Goal: Information Seeking & Learning: Learn about a topic

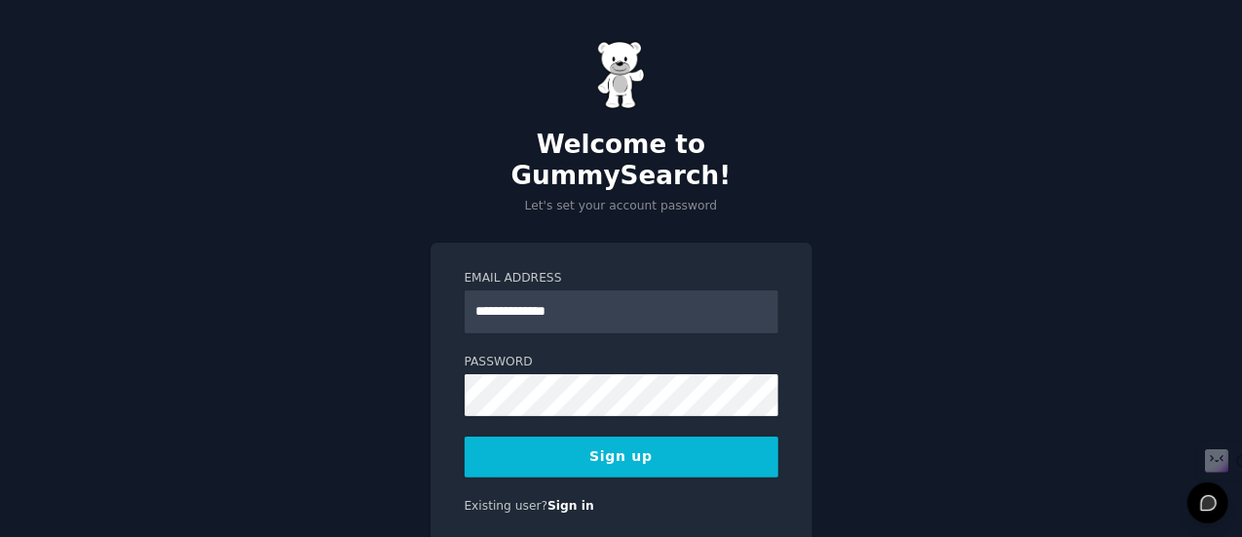
type input "**********"
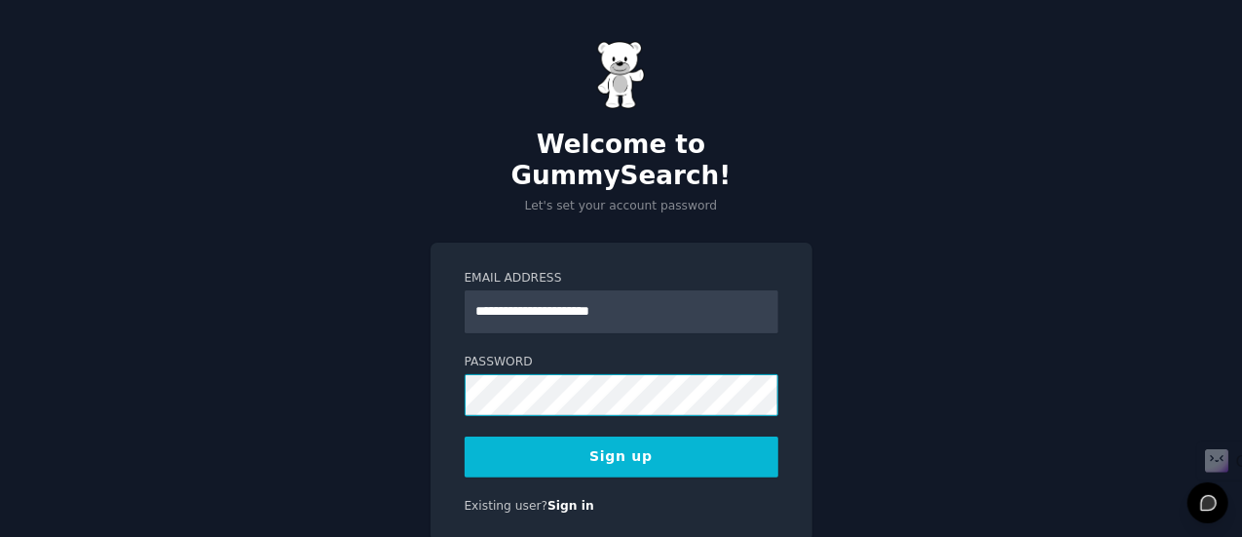
click at [304, 413] on div "**********" at bounding box center [621, 307] width 1242 height 614
click at [641, 436] on button "Sign up" at bounding box center [622, 456] width 314 height 41
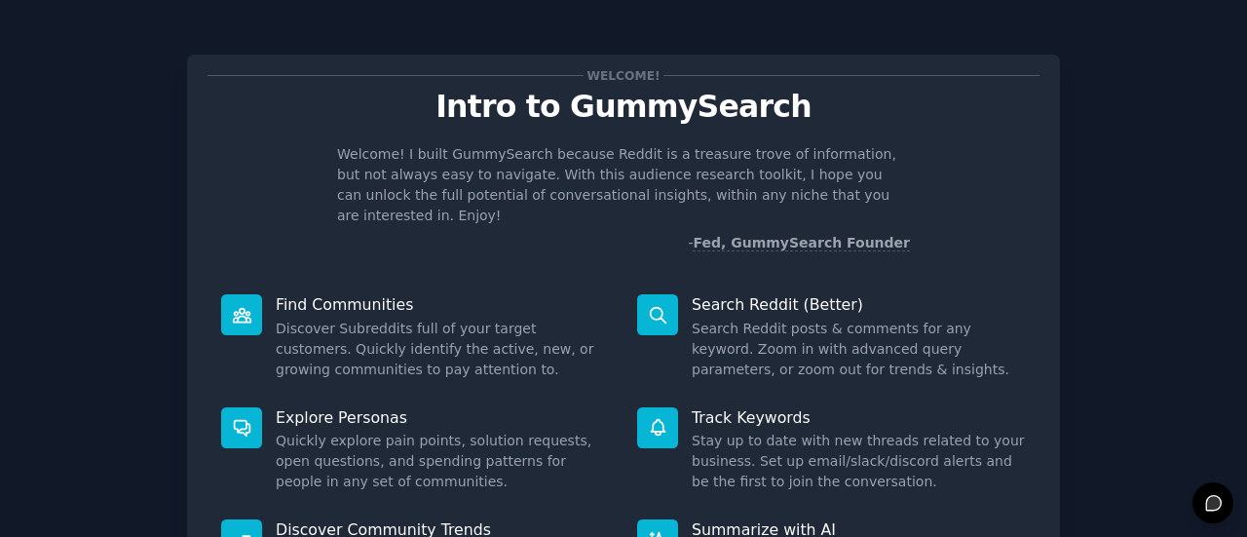
scroll to position [224, 0]
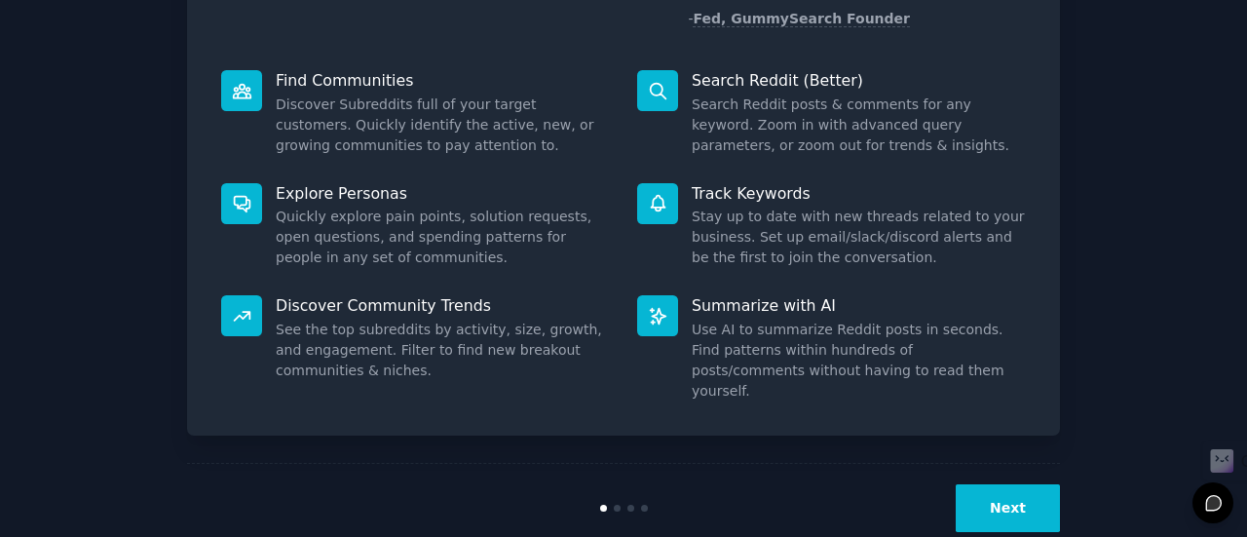
click at [1024, 484] on button "Next" at bounding box center [1008, 508] width 104 height 48
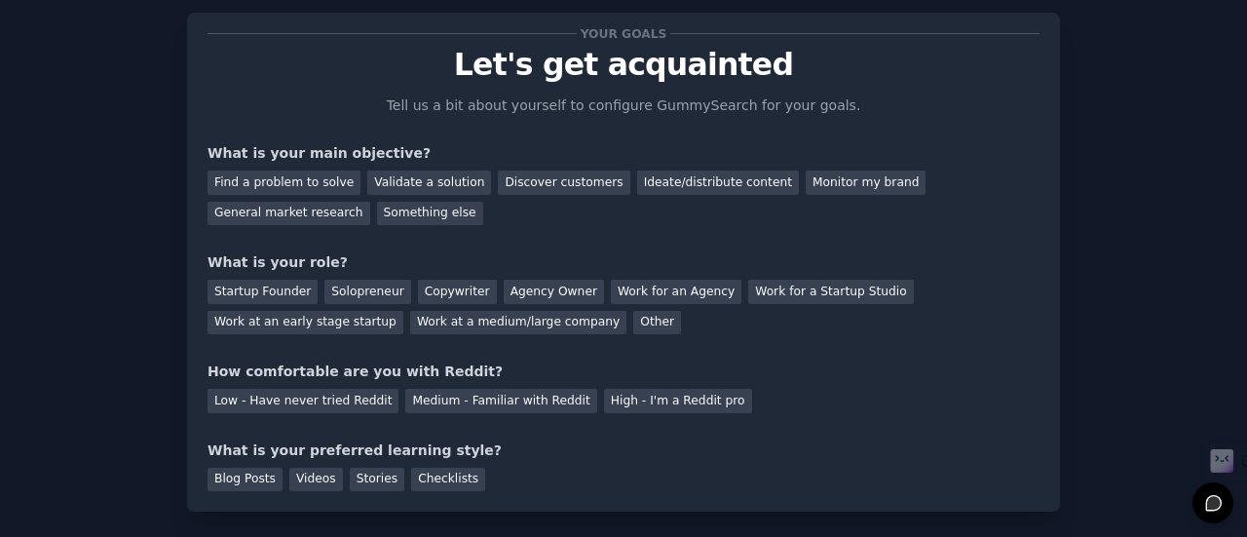
scroll to position [32, 0]
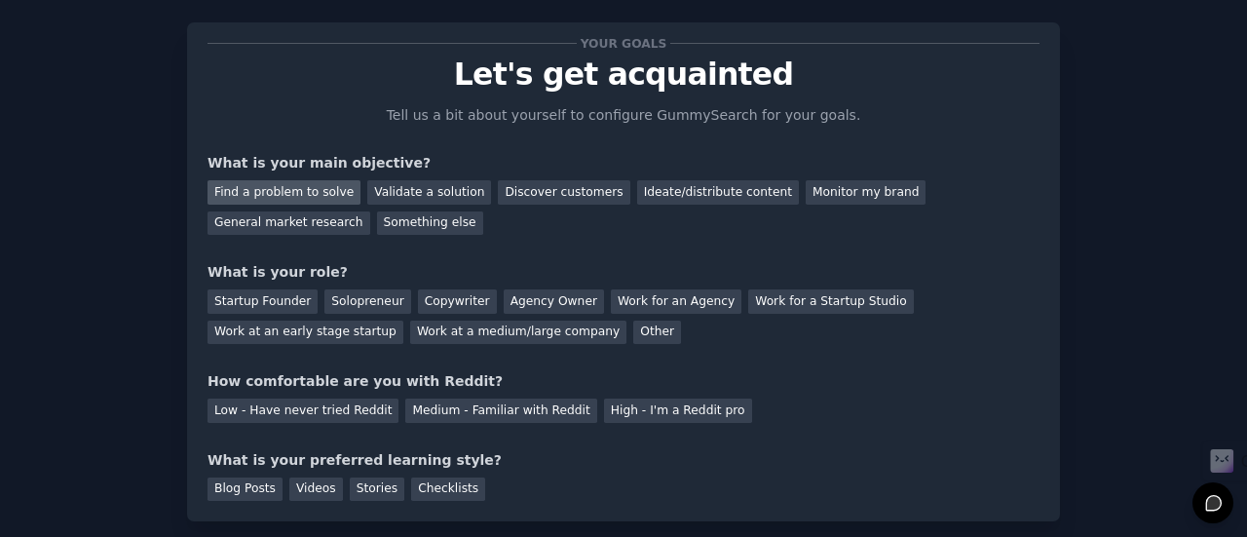
click at [298, 194] on div "Find a problem to solve" at bounding box center [283, 192] width 153 height 24
click at [403, 186] on div "Validate a solution" at bounding box center [429, 192] width 124 height 24
click at [320, 185] on div "Find a problem to solve" at bounding box center [283, 192] width 153 height 24
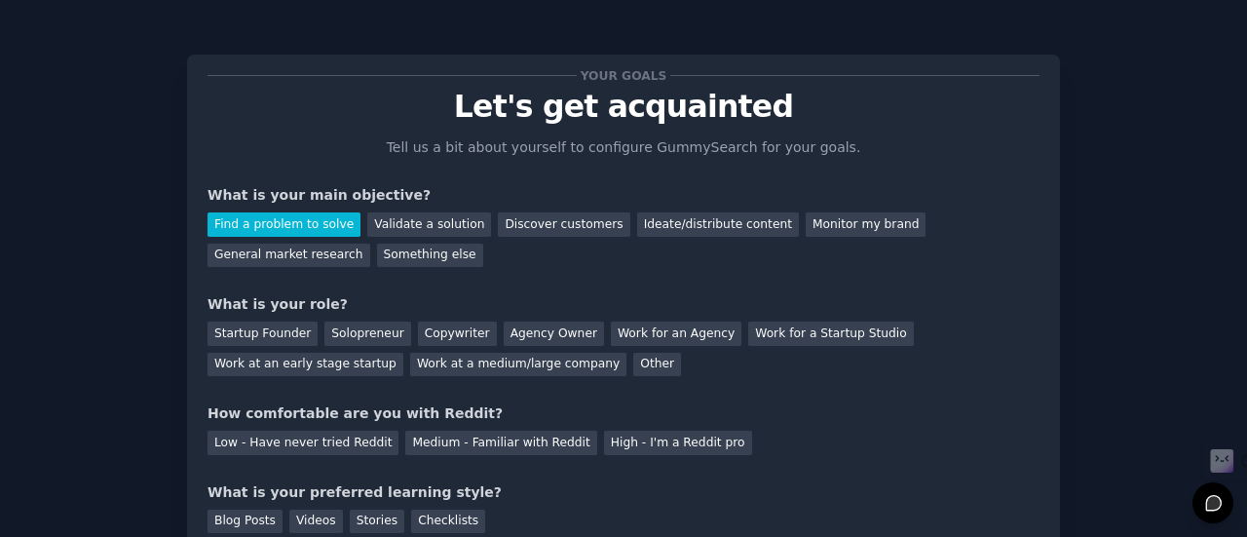
scroll to position [90, 0]
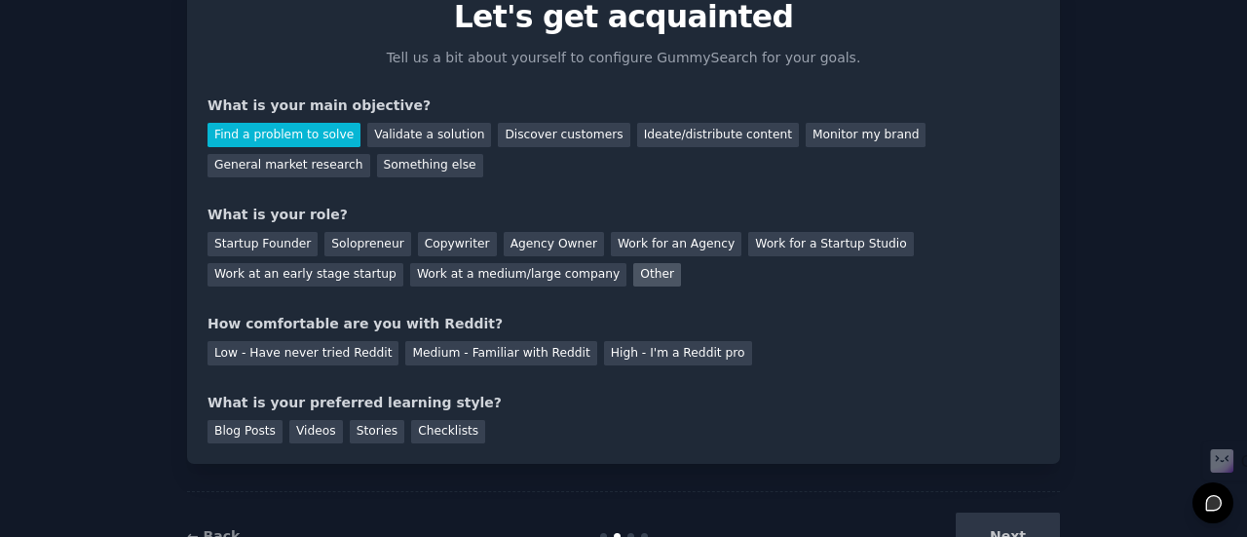
click at [633, 280] on div "Other" at bounding box center [657, 275] width 48 height 24
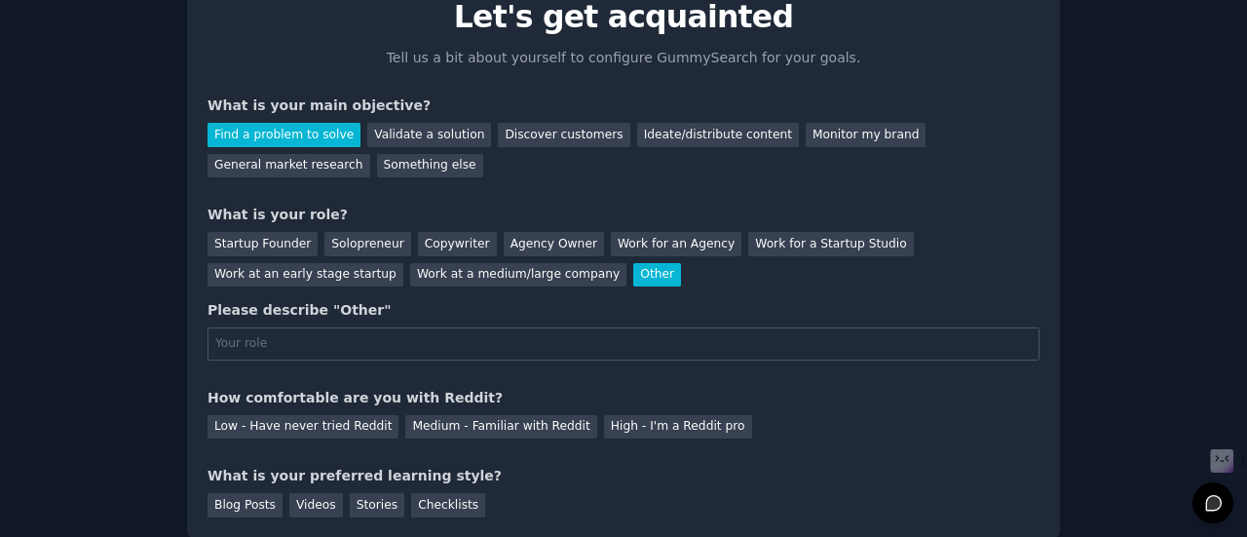
click at [304, 334] on input "text" at bounding box center [623, 343] width 832 height 33
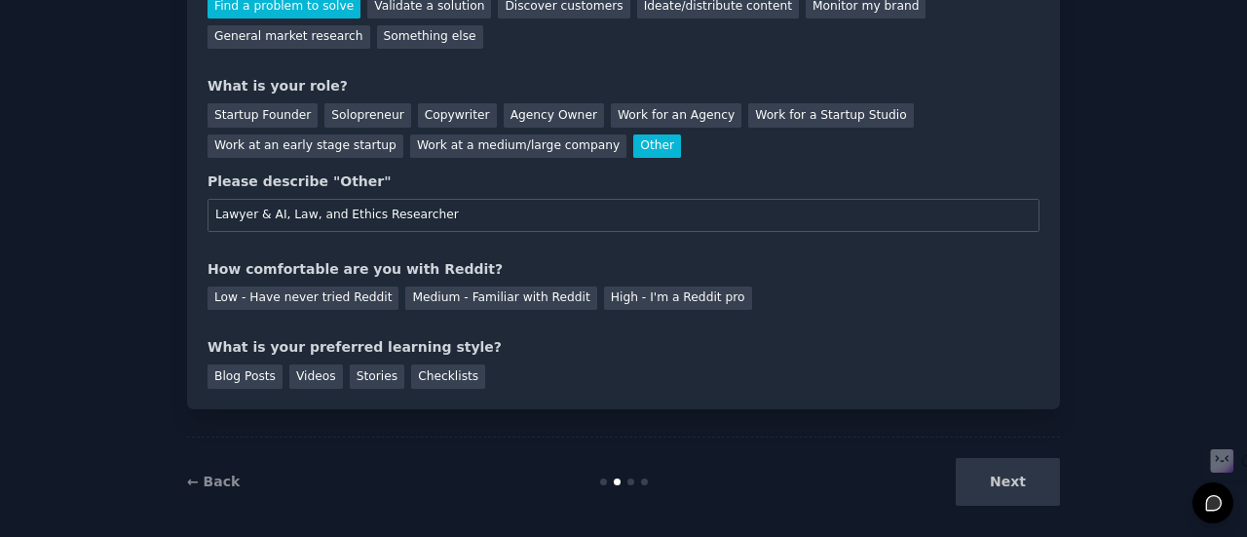
scroll to position [220, 0]
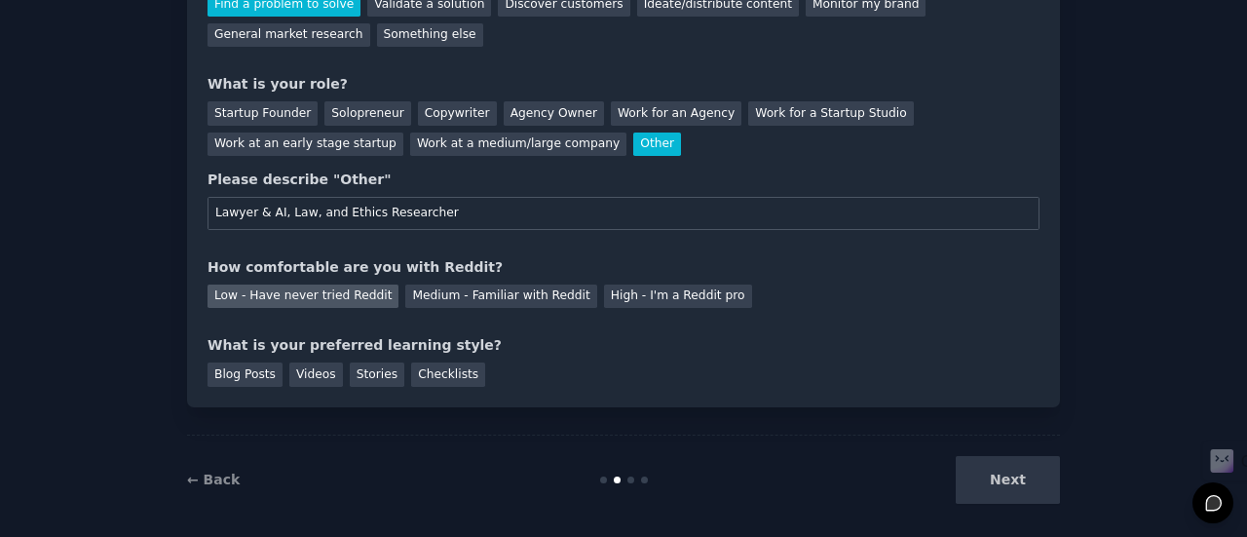
type input "Lawyer & AI, Law, and Ethics Researcher"
click at [324, 305] on div "Low - Have never tried Reddit" at bounding box center [302, 296] width 191 height 24
click at [234, 371] on div "Blog Posts" at bounding box center [244, 374] width 75 height 24
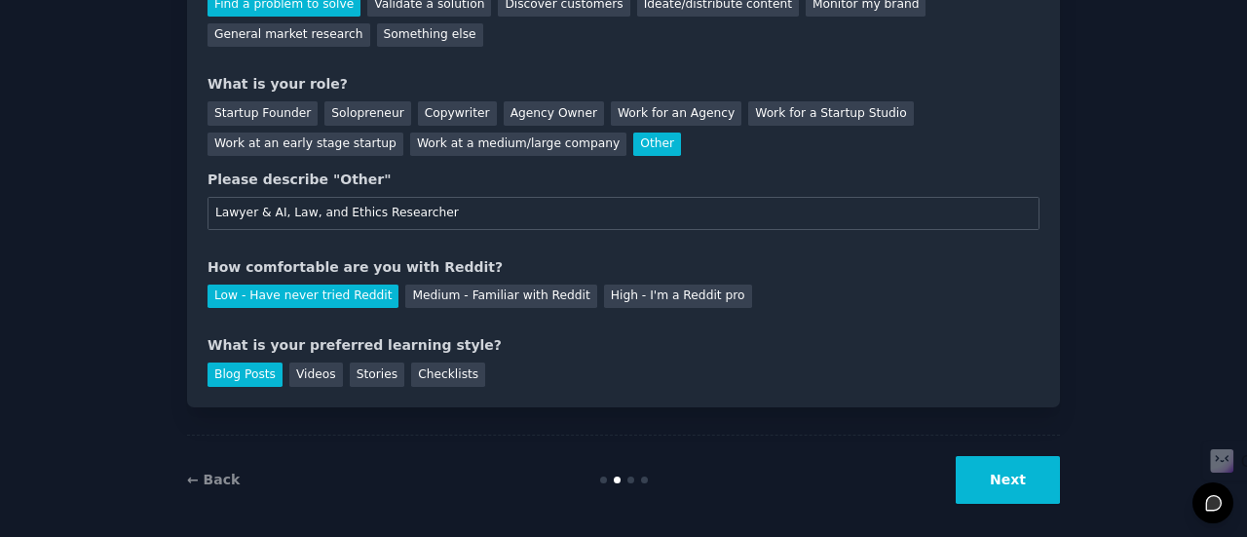
scroll to position [131, 0]
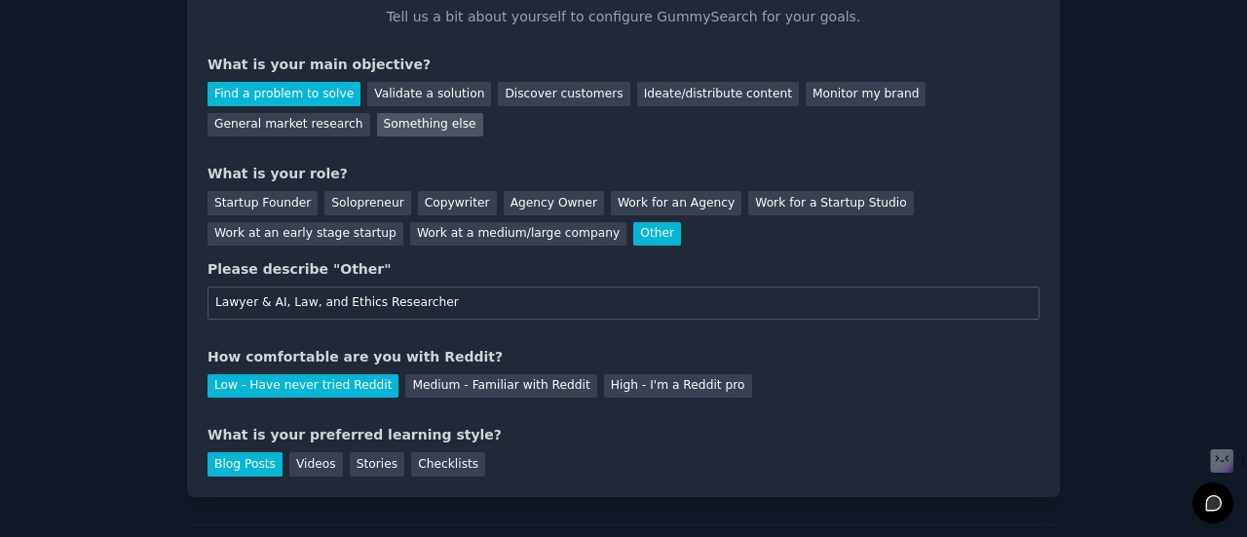
click at [377, 126] on div "Something else" at bounding box center [430, 125] width 106 height 24
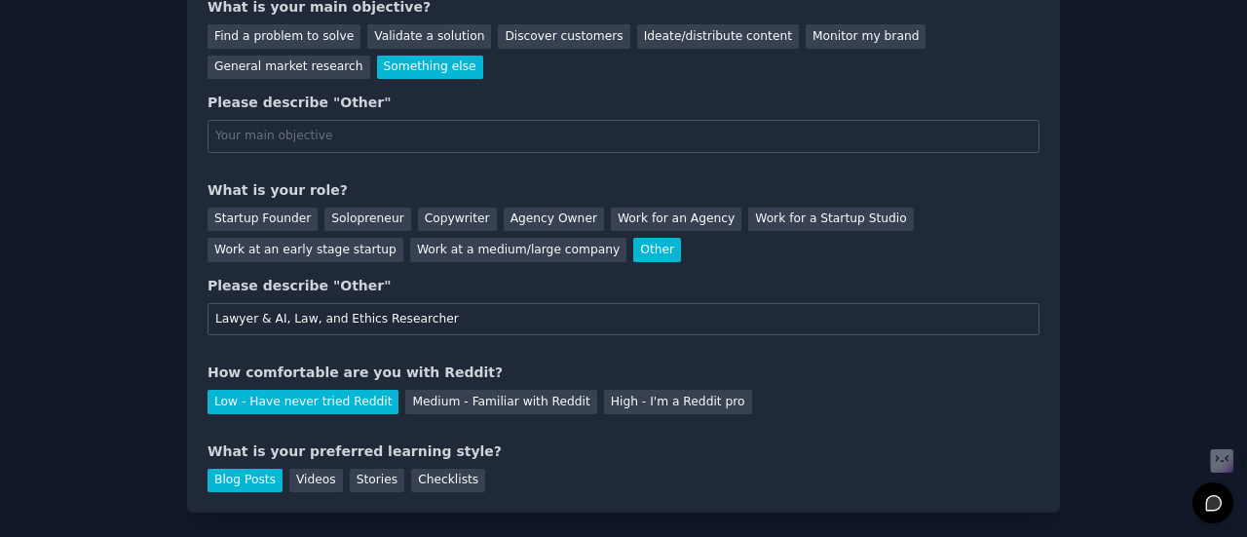
scroll to position [192, 0]
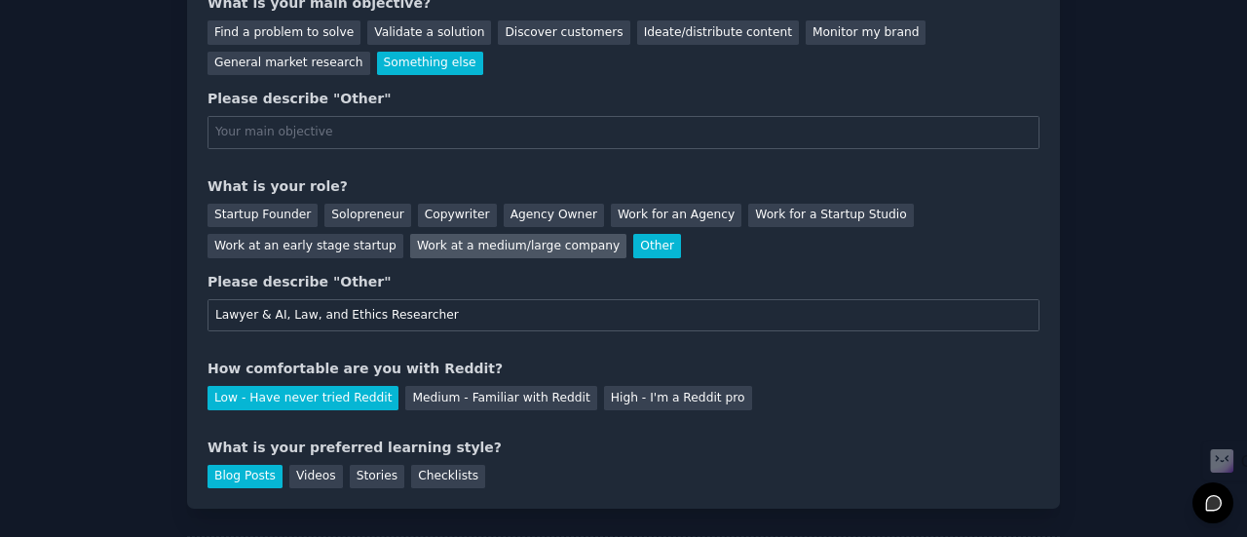
click at [410, 246] on div "Work at a medium/large company" at bounding box center [518, 246] width 216 height 24
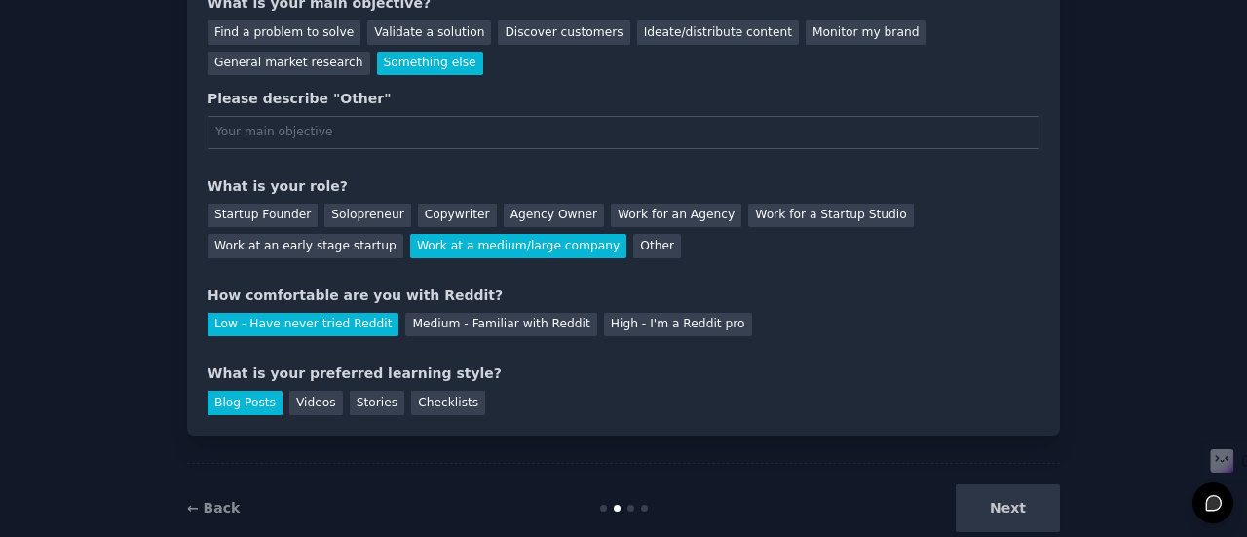
scroll to position [74, 0]
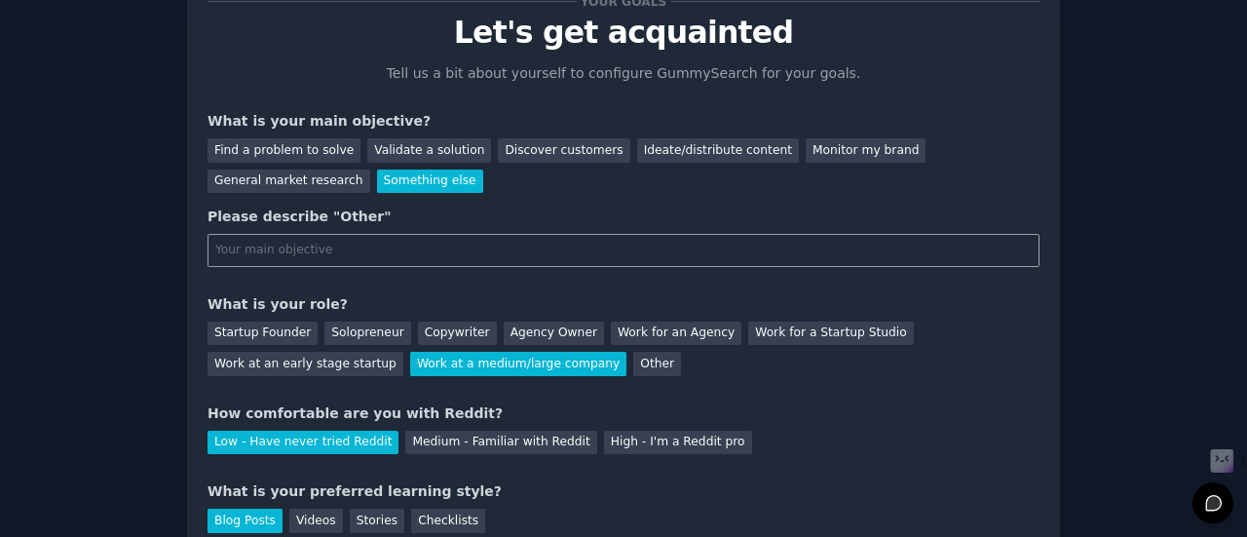
click at [360, 252] on input "text" at bounding box center [623, 250] width 832 height 33
click at [331, 155] on div "Find a problem to solve" at bounding box center [283, 150] width 153 height 24
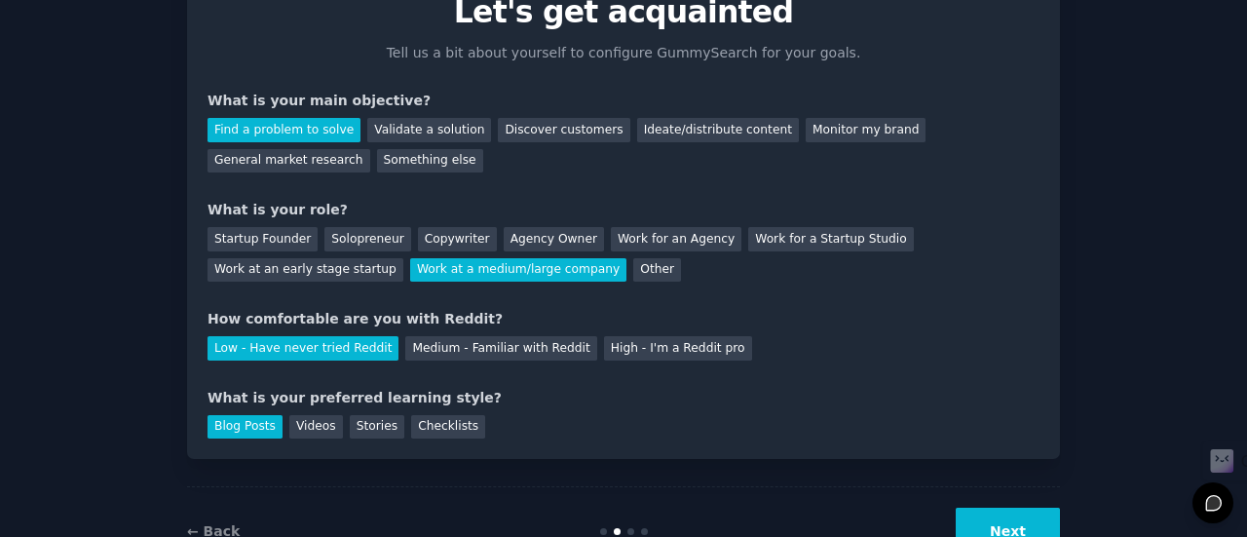
scroll to position [97, 0]
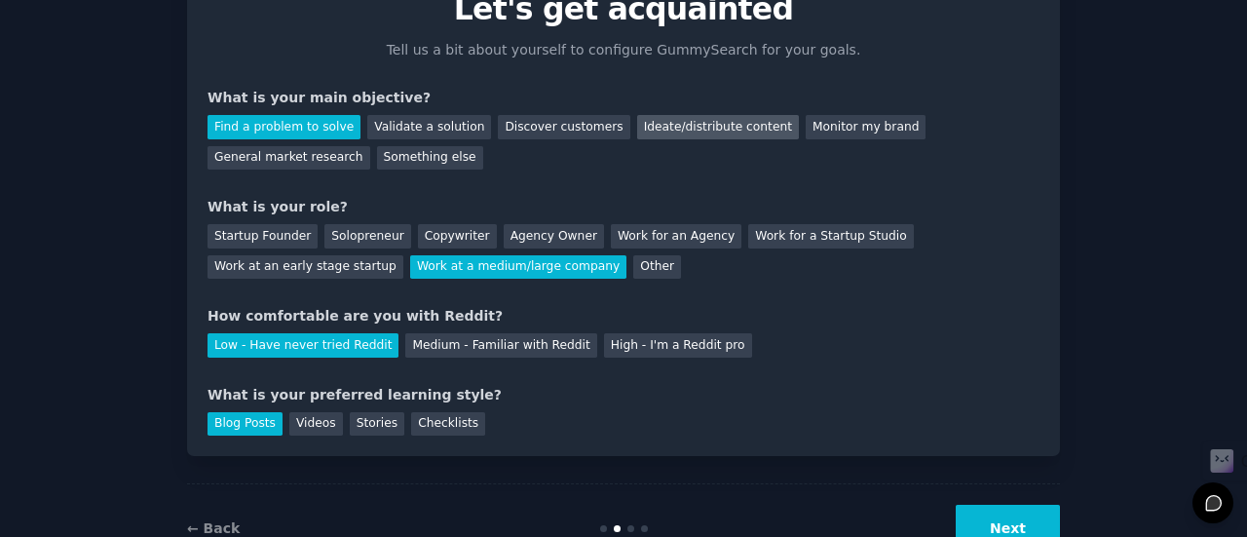
click at [674, 126] on div "Ideate/distribute content" at bounding box center [718, 127] width 162 height 24
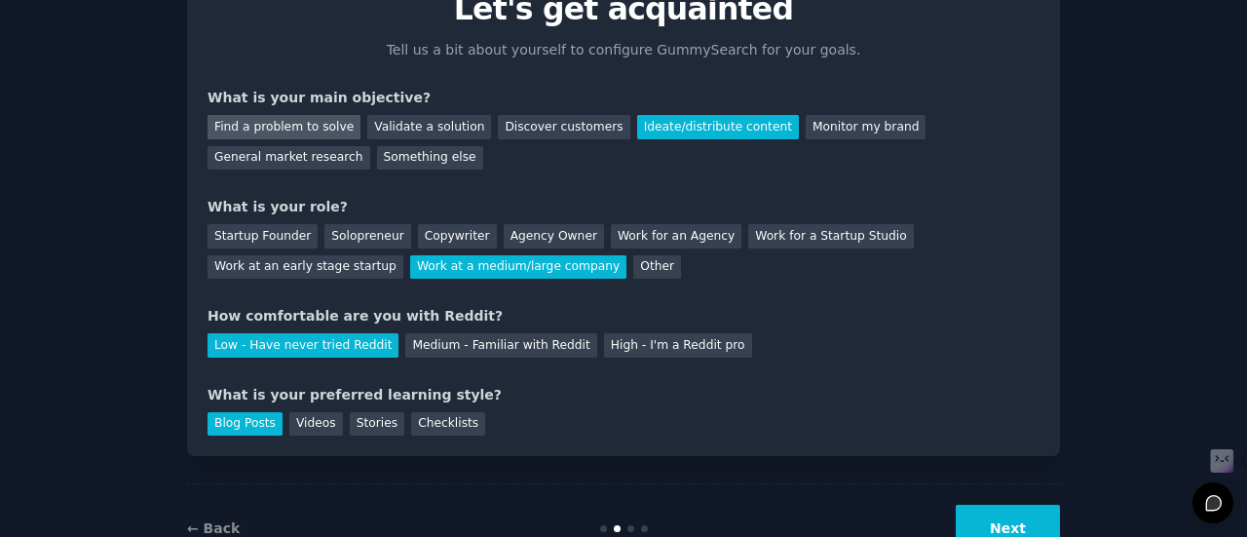
click at [288, 123] on div "Find a problem to solve" at bounding box center [283, 127] width 153 height 24
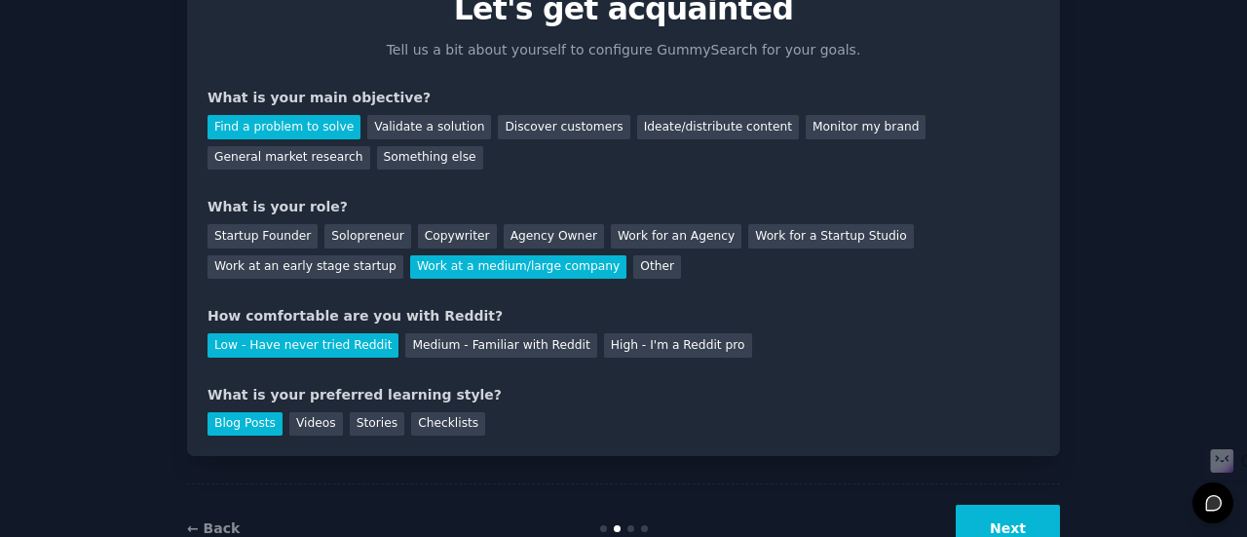
scroll to position [160, 0]
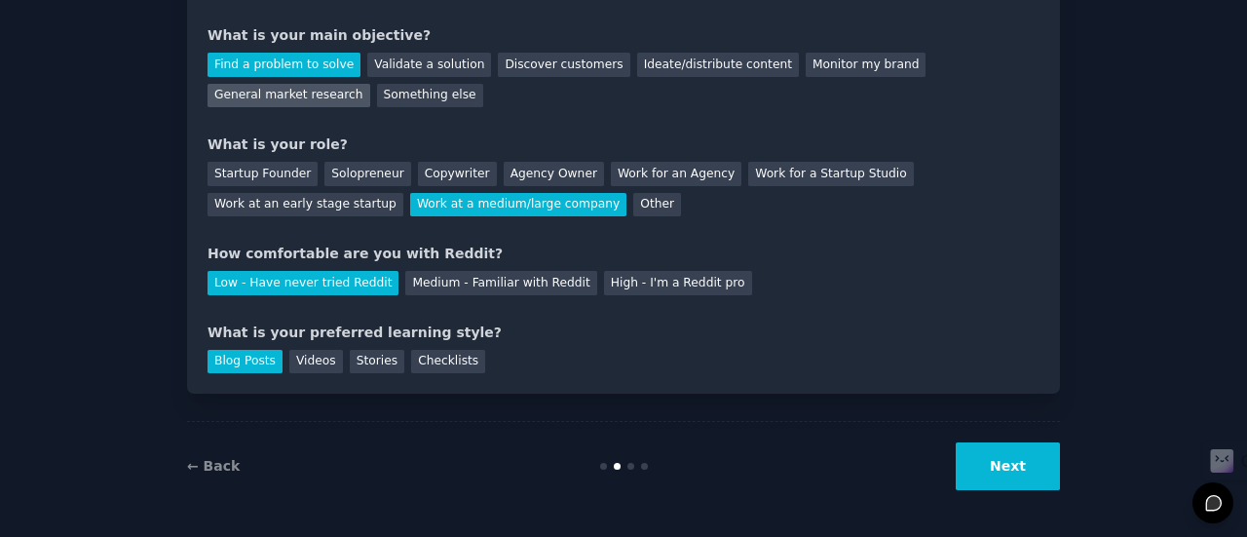
click at [370, 84] on div "General market research" at bounding box center [288, 96] width 163 height 24
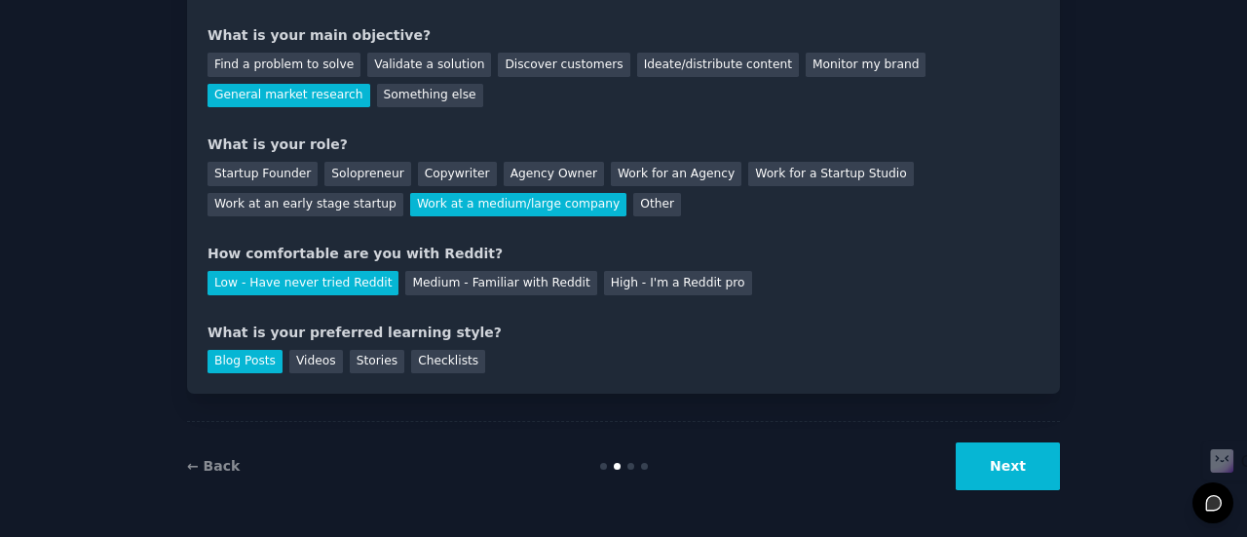
click at [994, 459] on button "Next" at bounding box center [1008, 466] width 104 height 48
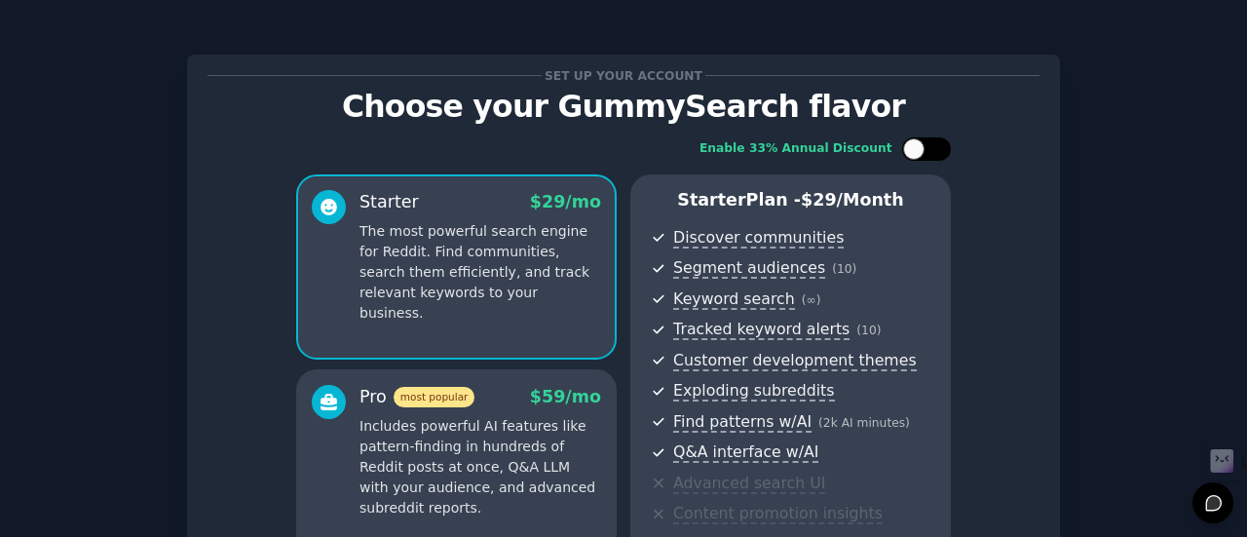
click at [926, 149] on div at bounding box center [926, 148] width 49 height 23
checkbox input "true"
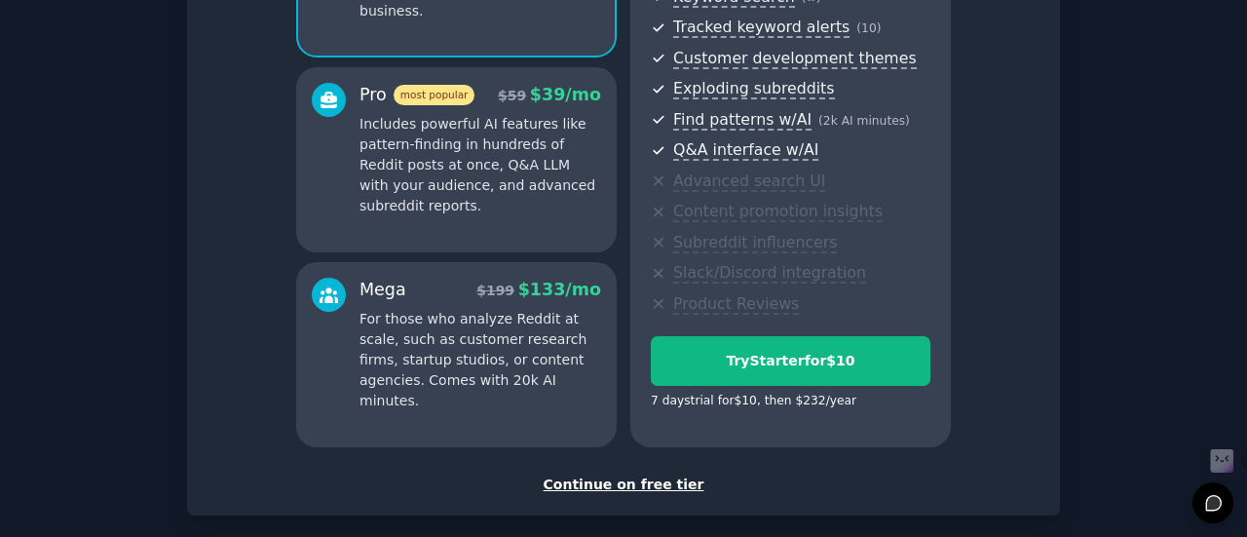
scroll to position [396, 0]
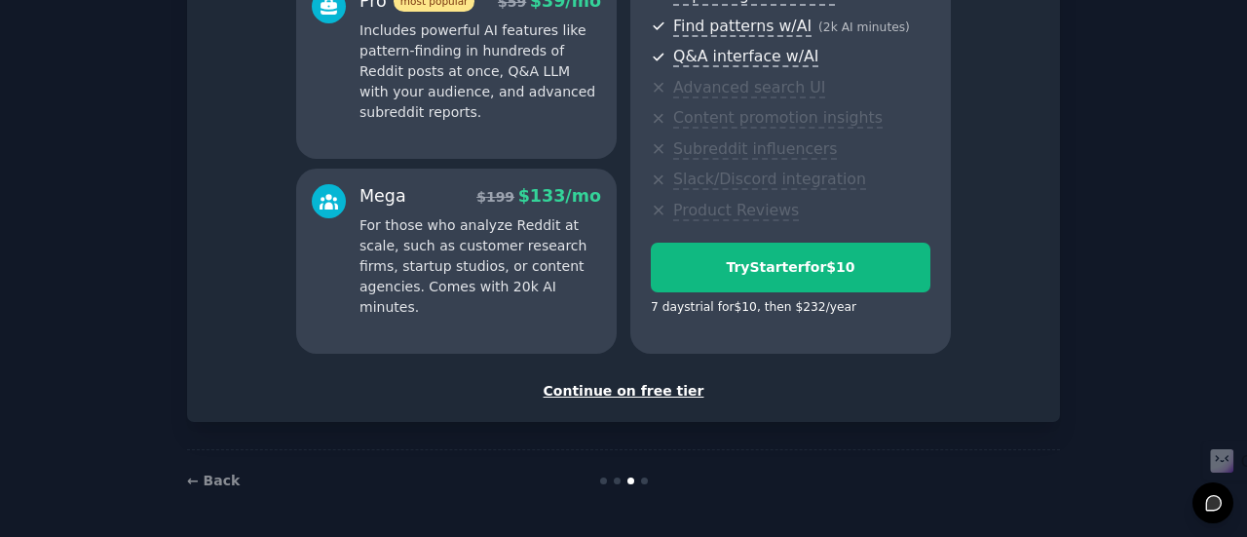
click at [647, 387] on div "Continue on free tier" at bounding box center [623, 391] width 832 height 20
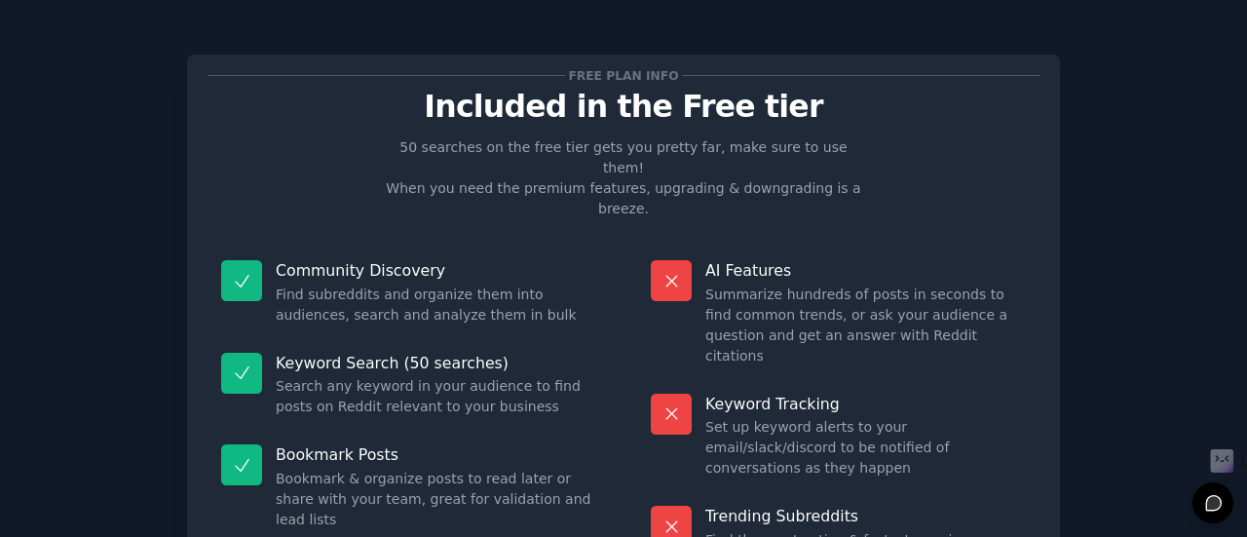
scroll to position [221, 0]
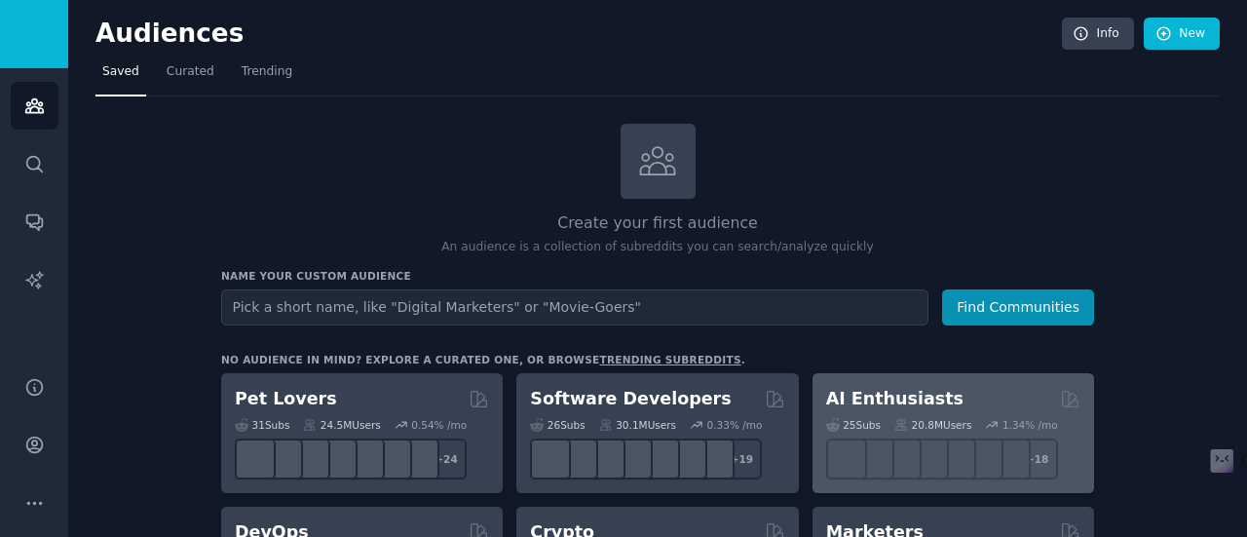
scroll to position [94, 0]
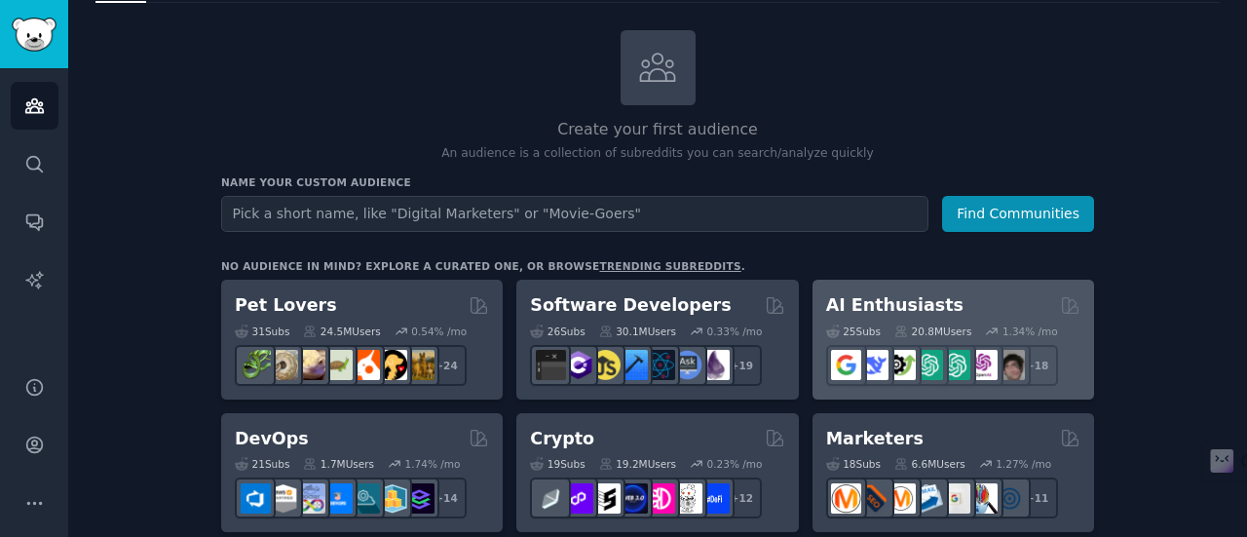
click at [840, 303] on h2 "AI Enthusiasts" at bounding box center [894, 305] width 137 height 24
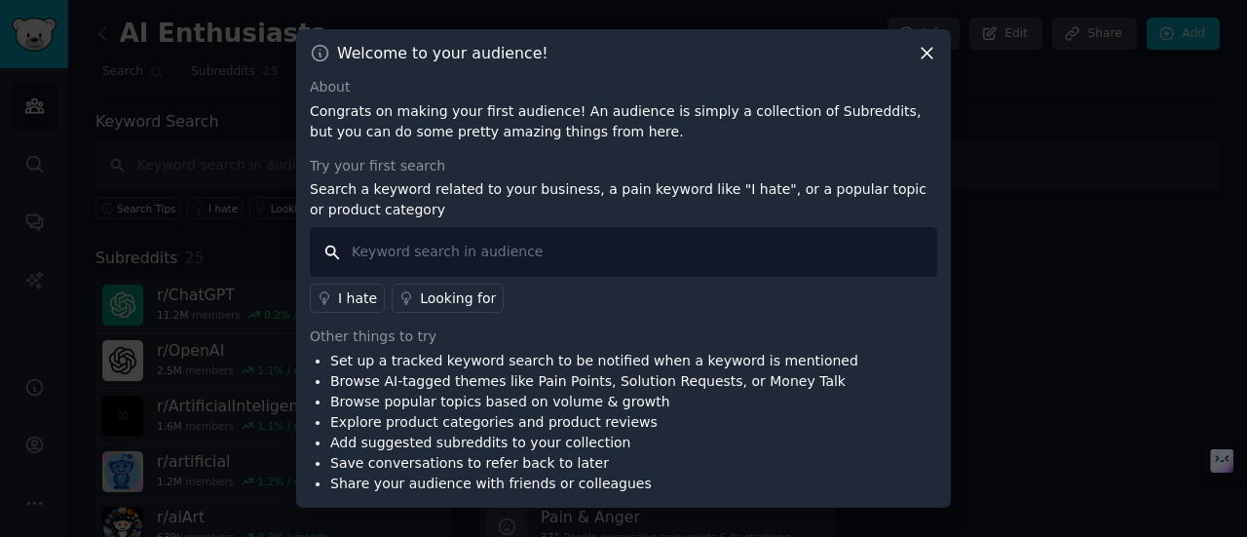
click at [472, 233] on input "text" at bounding box center [623, 252] width 627 height 50
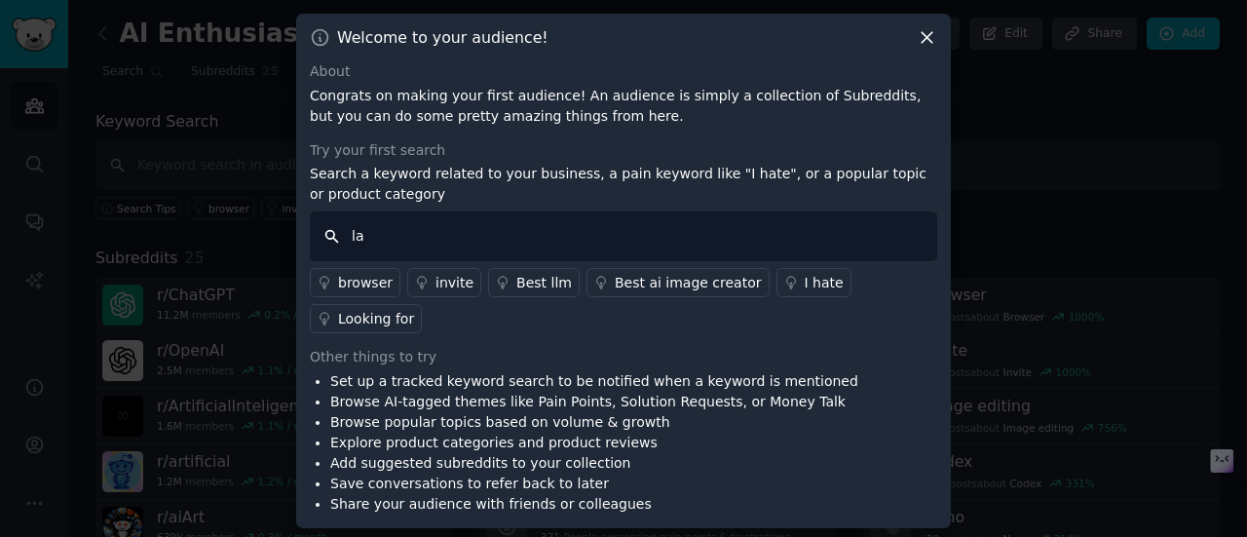
type input "law"
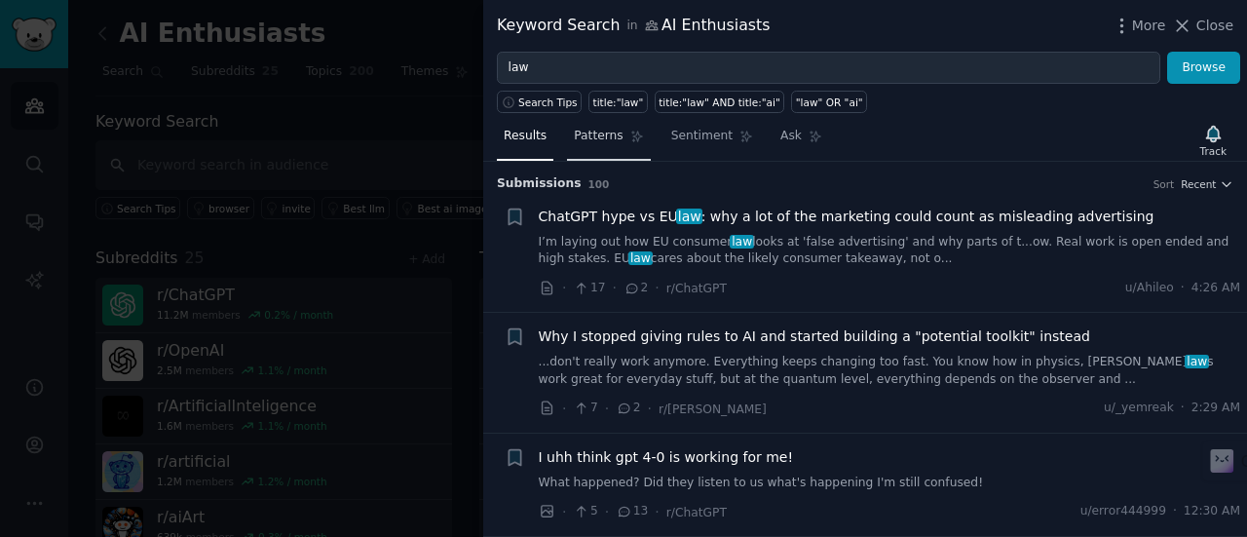
click at [602, 137] on span "Patterns" at bounding box center [598, 137] width 49 height 18
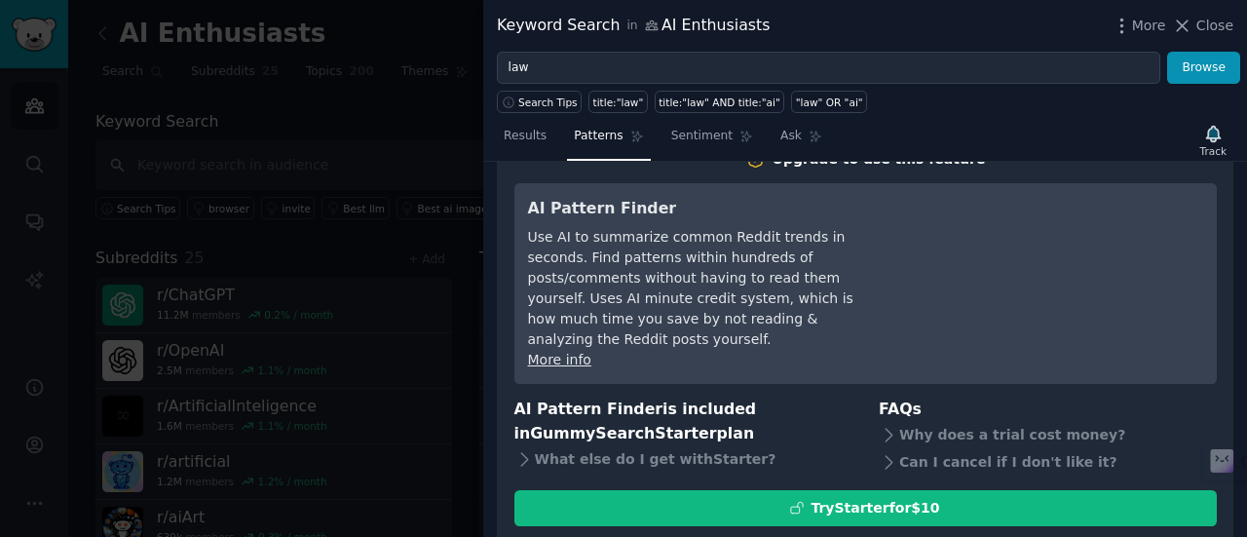
scroll to position [45, 0]
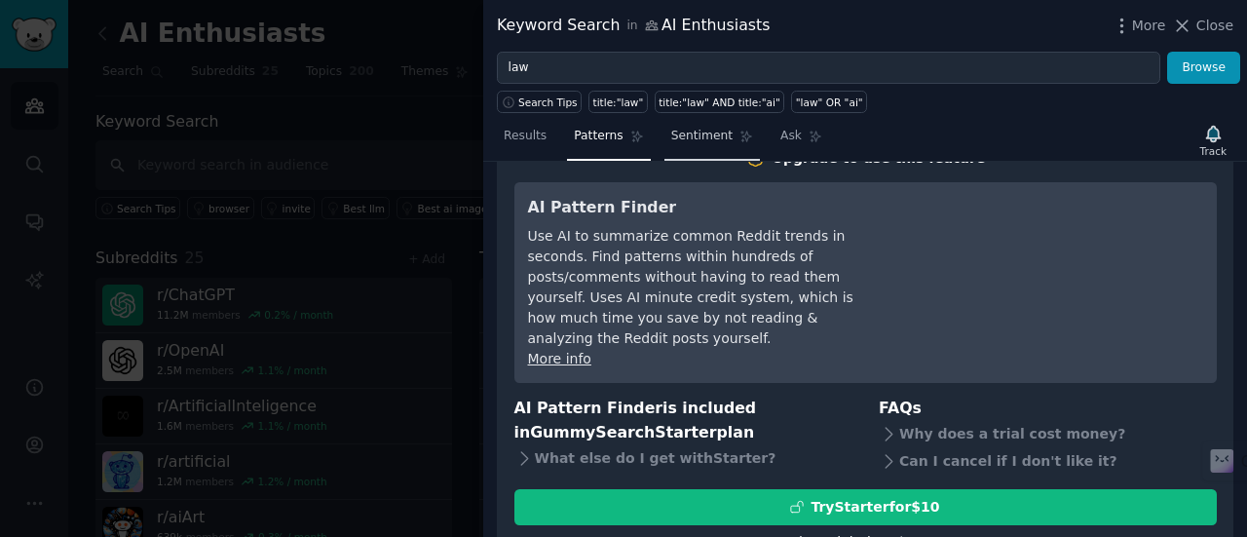
click at [696, 139] on span "Sentiment" at bounding box center [701, 137] width 61 height 18
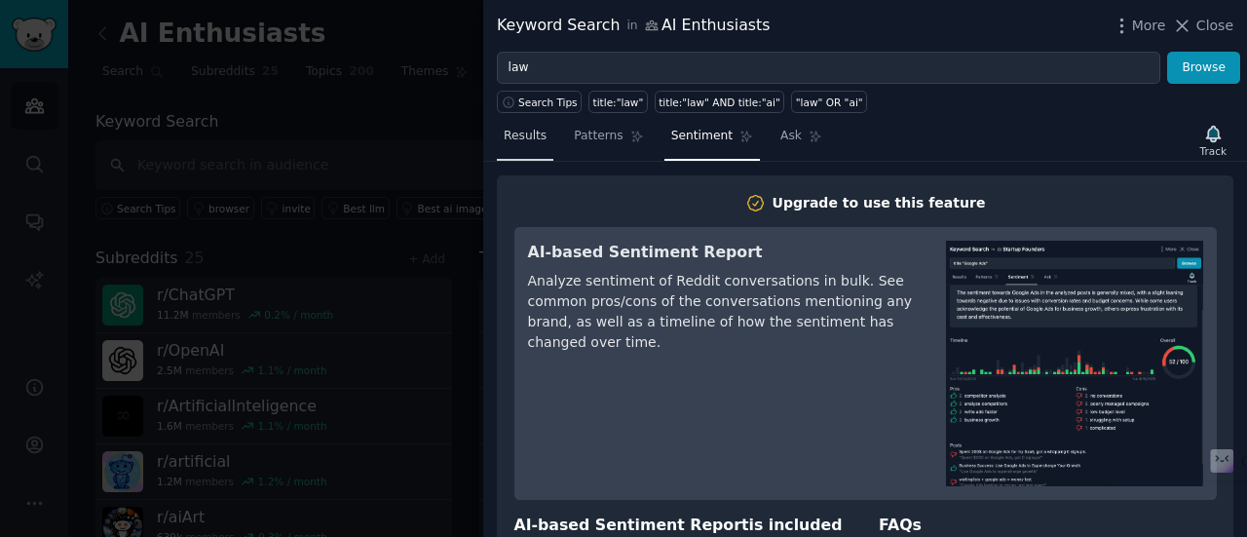
click at [528, 131] on span "Results" at bounding box center [525, 137] width 43 height 18
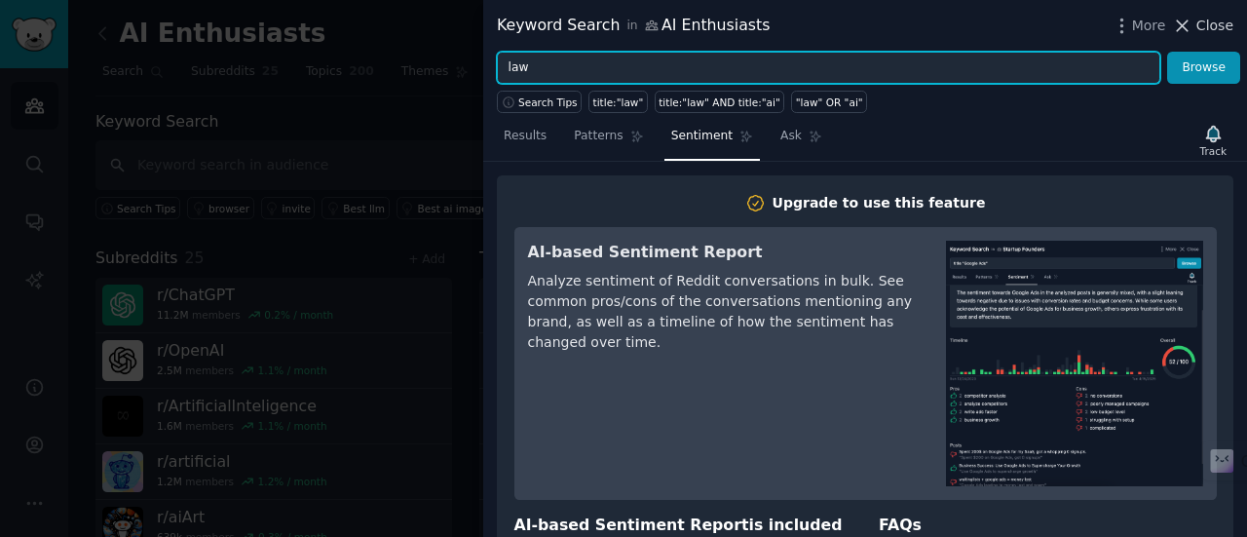
click at [583, 62] on input "law" at bounding box center [828, 68] width 663 height 33
click at [527, 95] on span "Search Tips" at bounding box center [547, 102] width 59 height 14
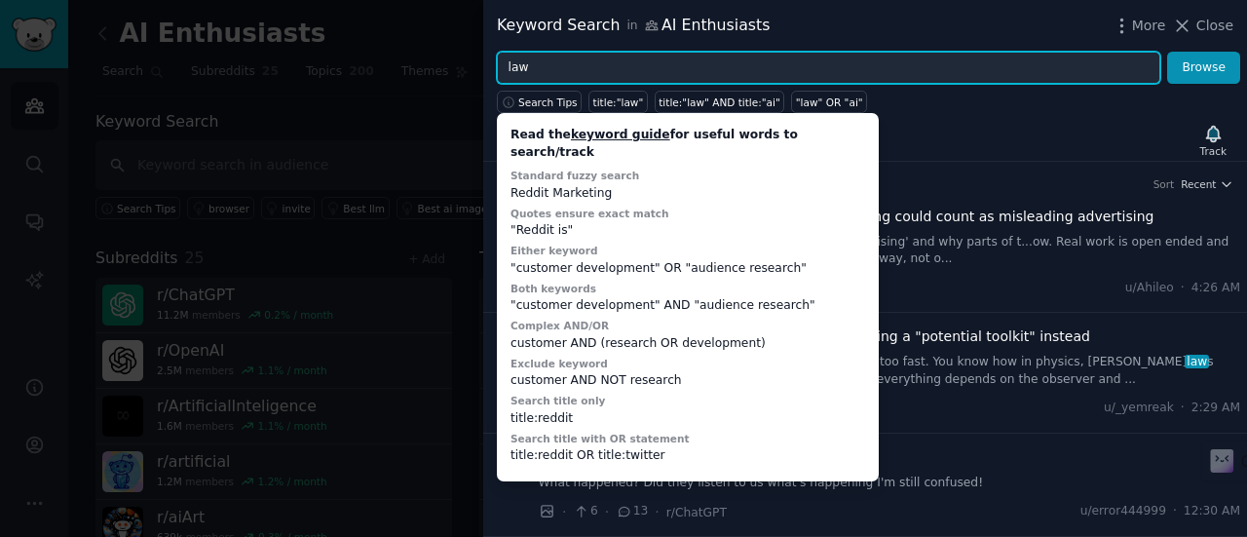
click at [642, 63] on input "law" at bounding box center [828, 68] width 663 height 33
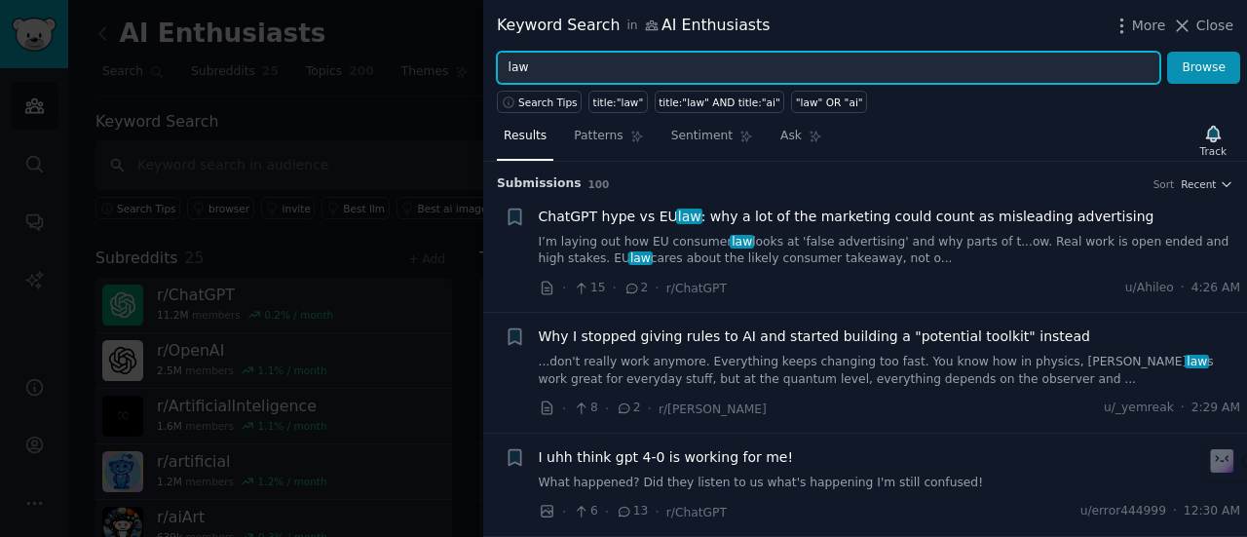
click at [642, 63] on input "law" at bounding box center [828, 68] width 663 height 33
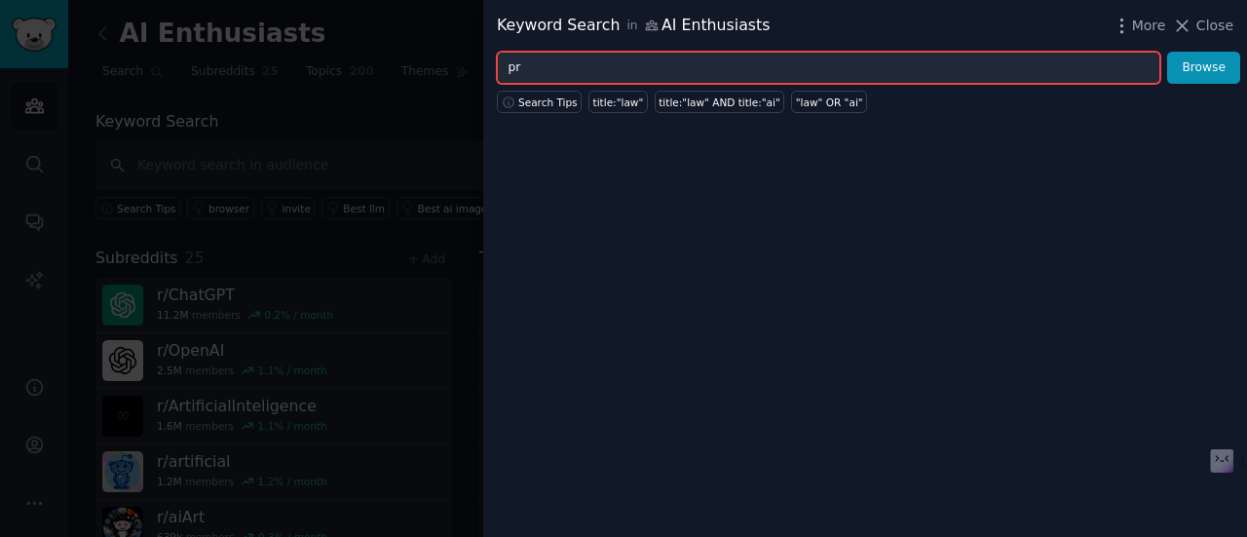
click at [659, 60] on input "pr" at bounding box center [828, 68] width 663 height 33
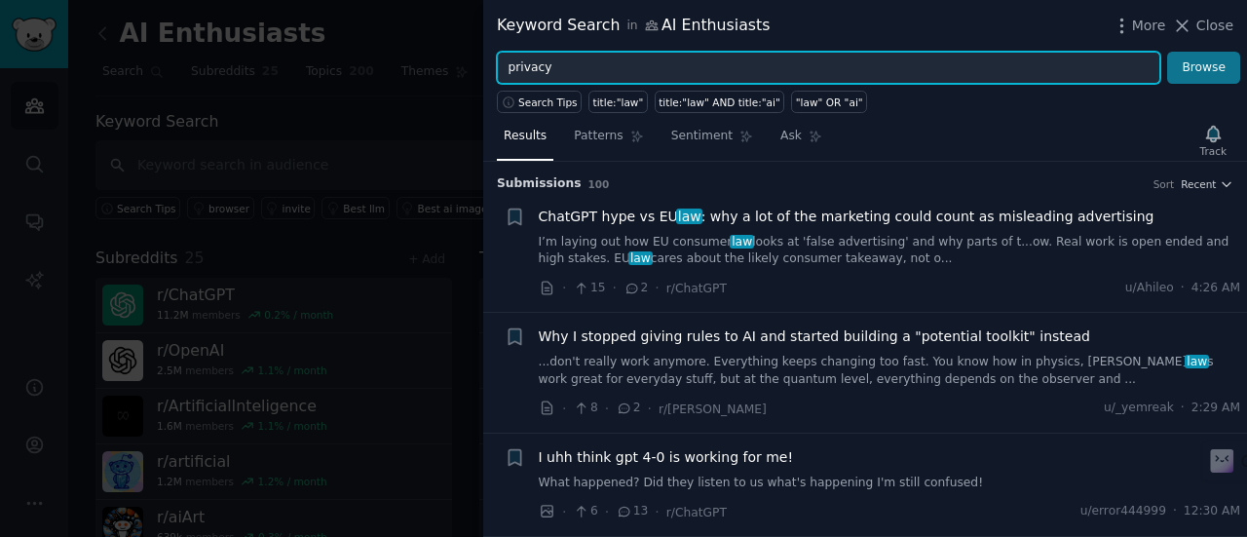
type input "privacy"
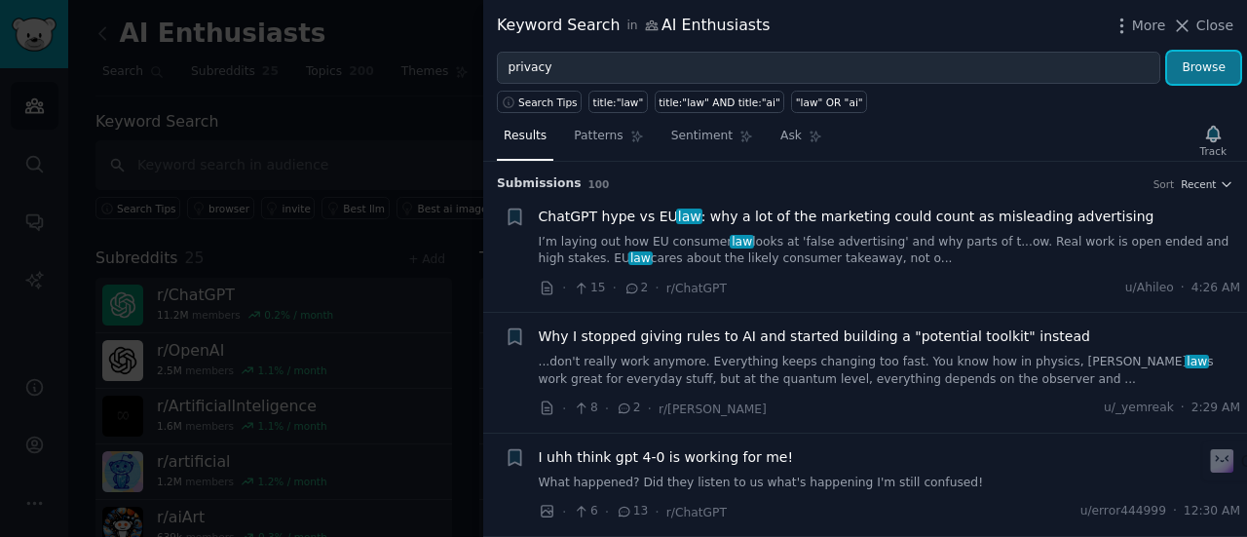
click at [1228, 64] on button "Browse" at bounding box center [1203, 68] width 73 height 33
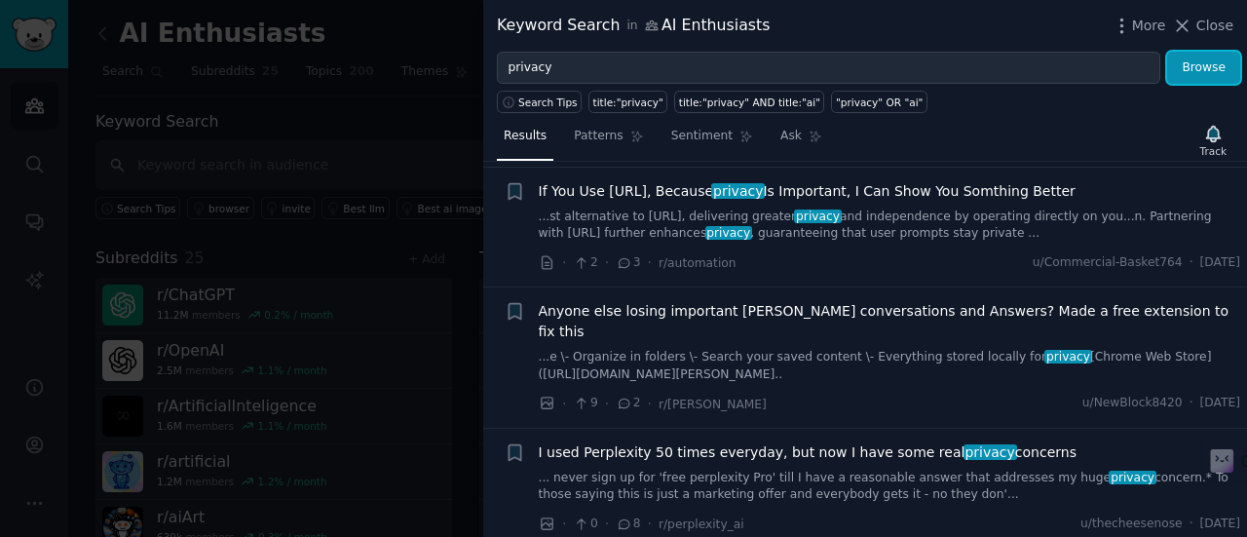
scroll to position [2276, 0]
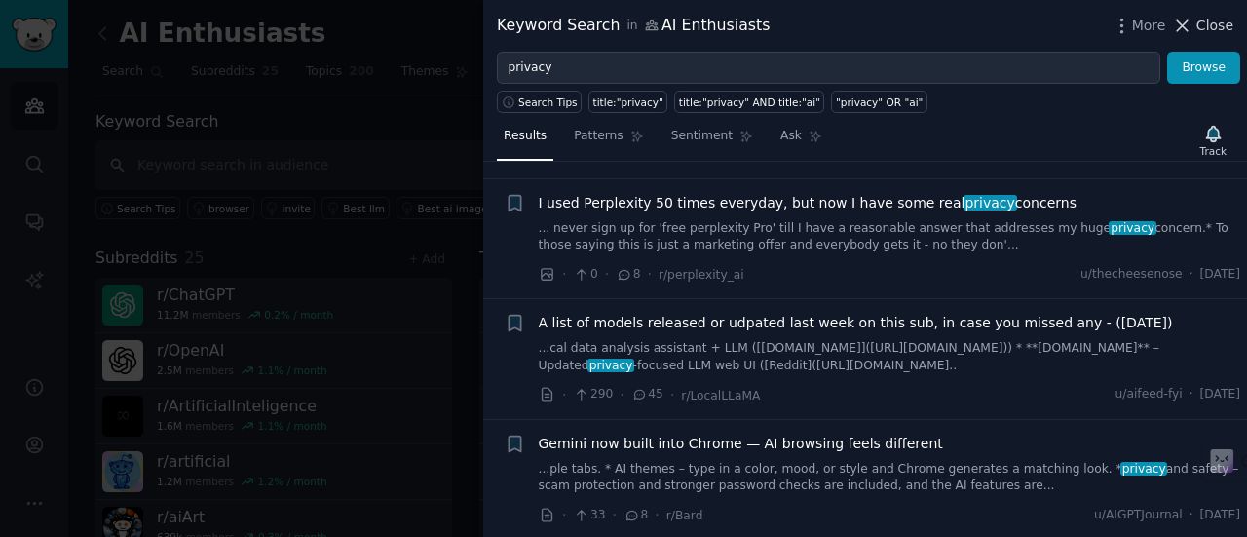
click at [1192, 23] on icon at bounding box center [1182, 26] width 20 height 20
click at [1188, 23] on div "AI Enthusiasts Info Edit Share Add" at bounding box center [657, 38] width 1124 height 40
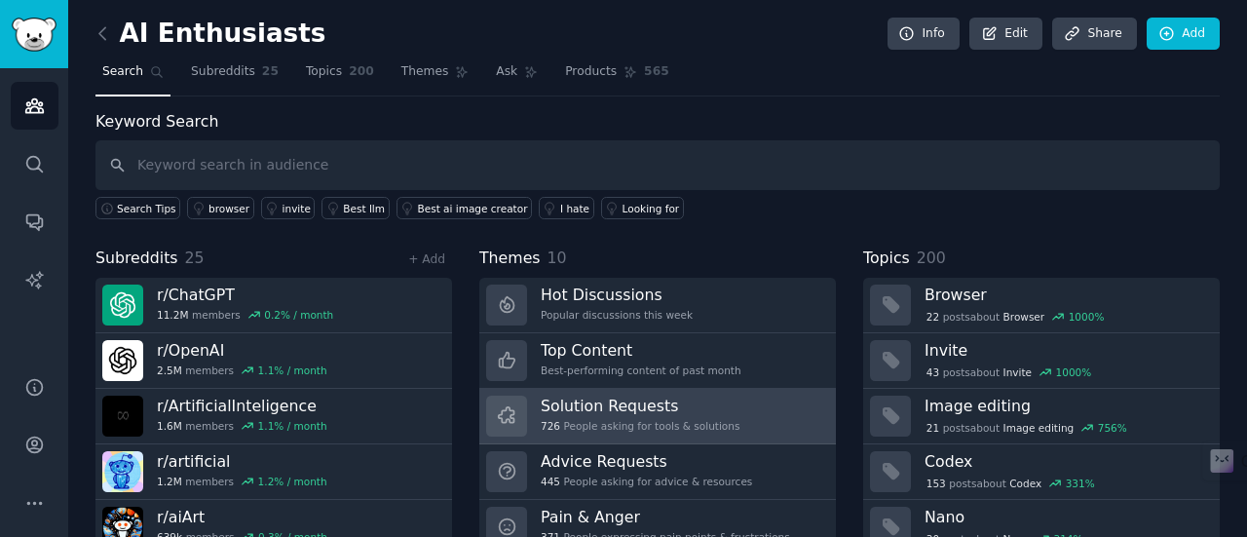
scroll to position [131, 0]
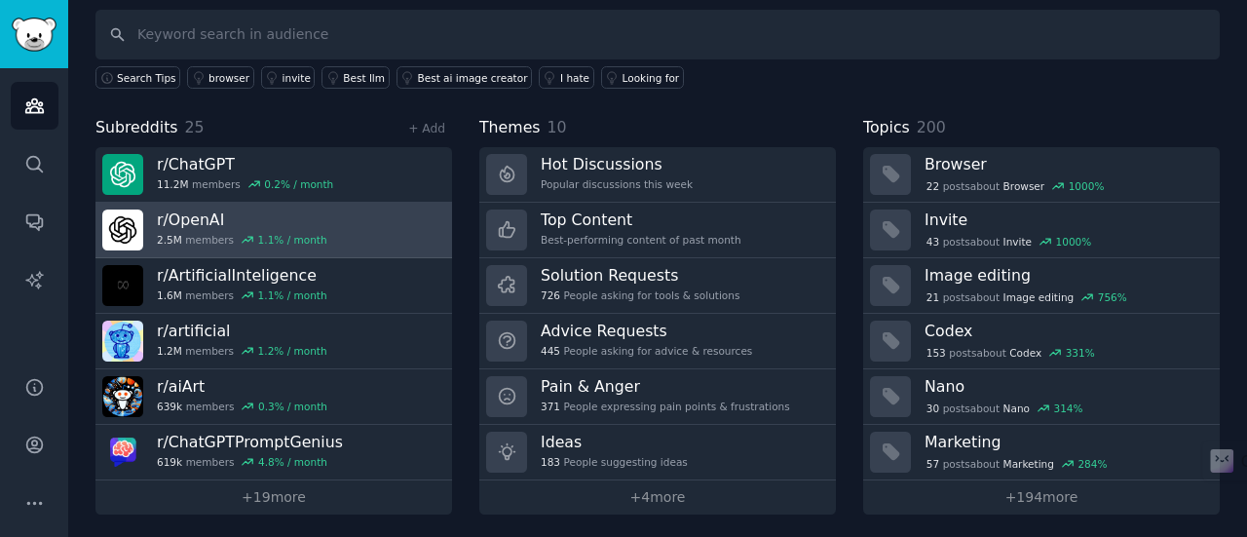
click at [303, 225] on link "r/ OpenAI 2.5M members 1.1 % / month" at bounding box center [273, 231] width 357 height 56
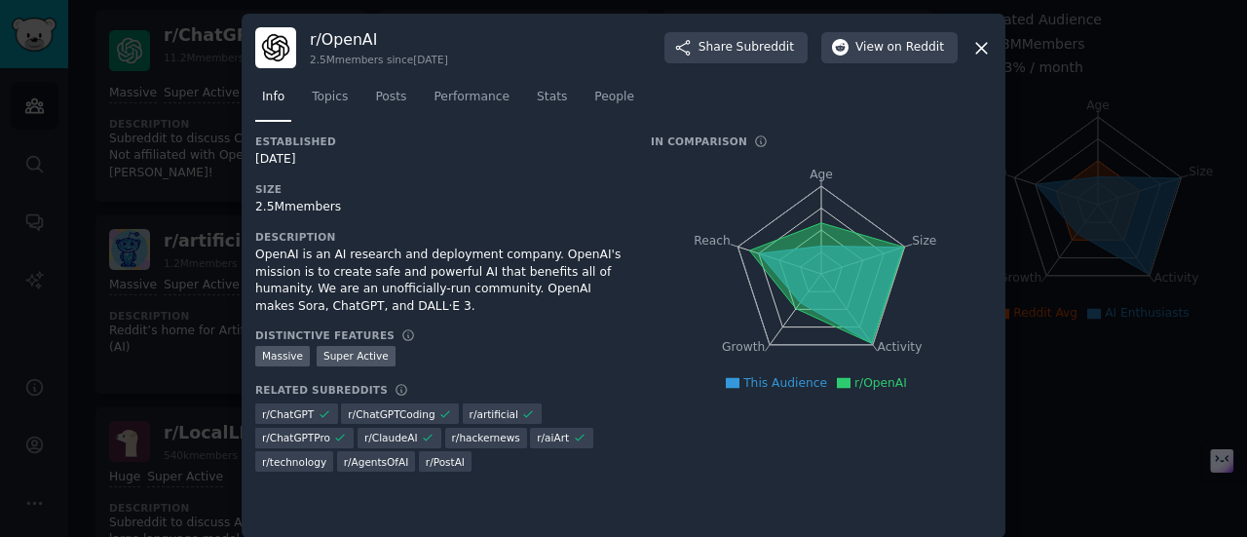
scroll to position [14, 0]
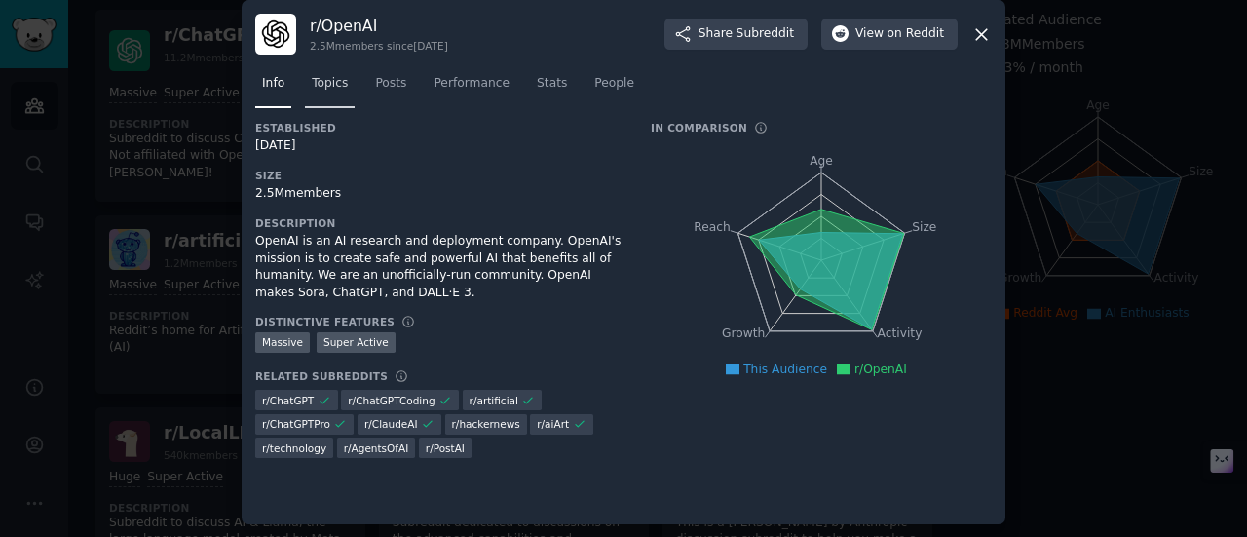
click at [330, 89] on span "Topics" at bounding box center [330, 84] width 36 height 18
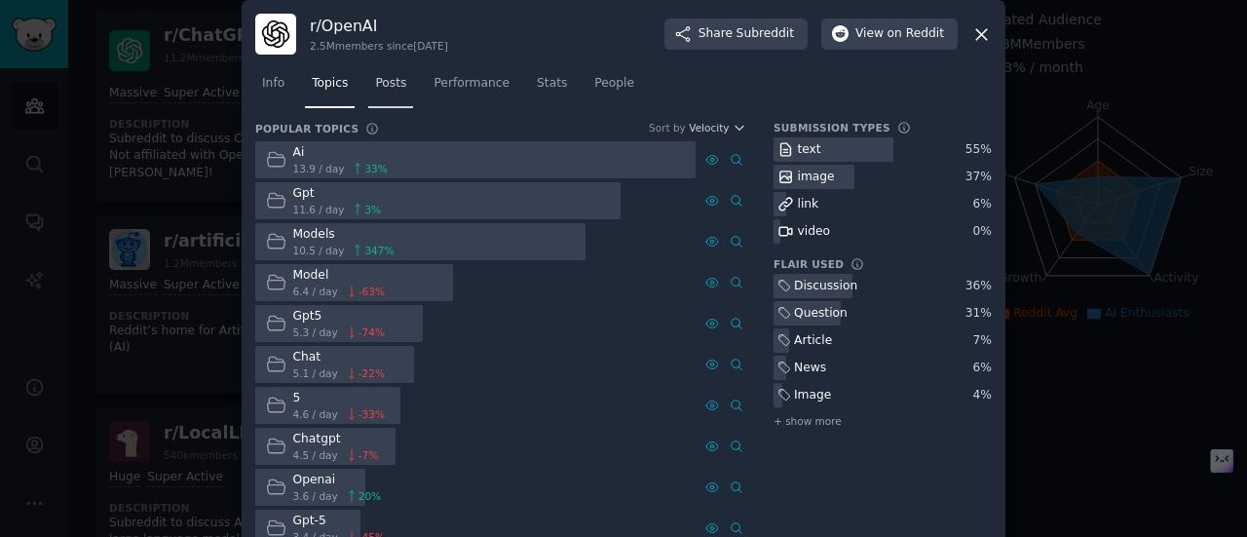
click at [388, 85] on span "Posts" at bounding box center [390, 84] width 31 height 18
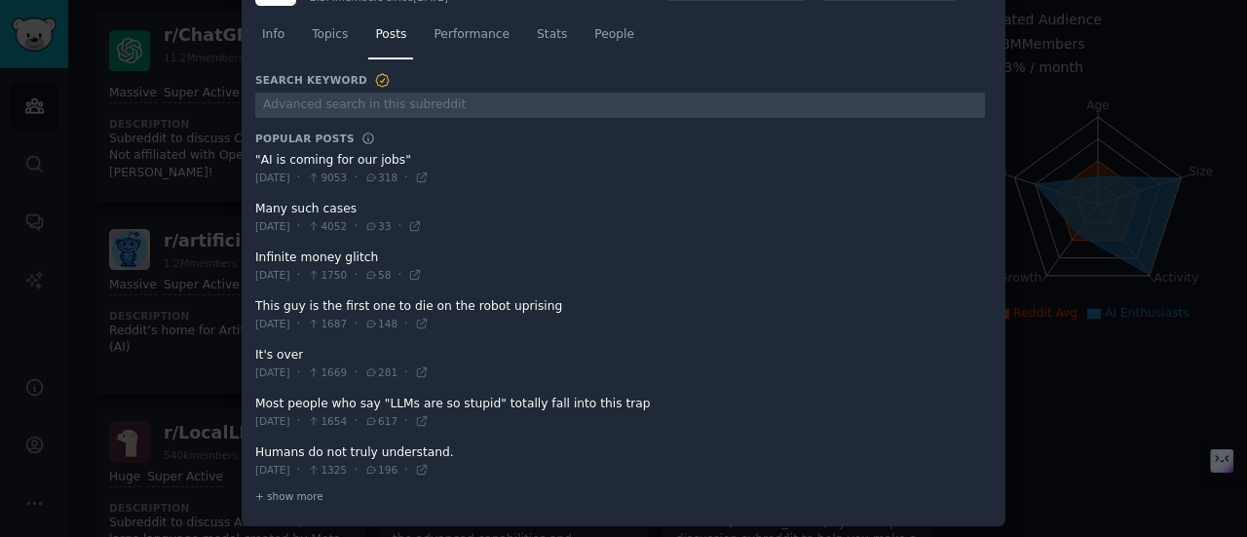
scroll to position [2, 0]
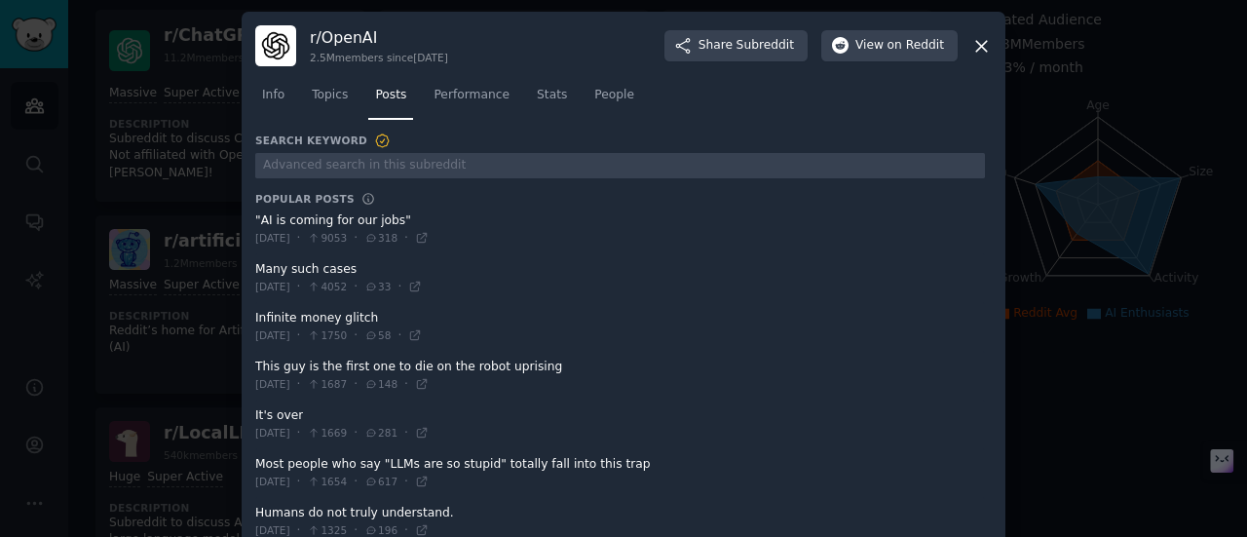
click at [357, 458] on span at bounding box center [620, 473] width 730 height 48
click at [429, 478] on icon at bounding box center [422, 481] width 14 height 14
click at [980, 43] on icon at bounding box center [981, 46] width 20 height 20
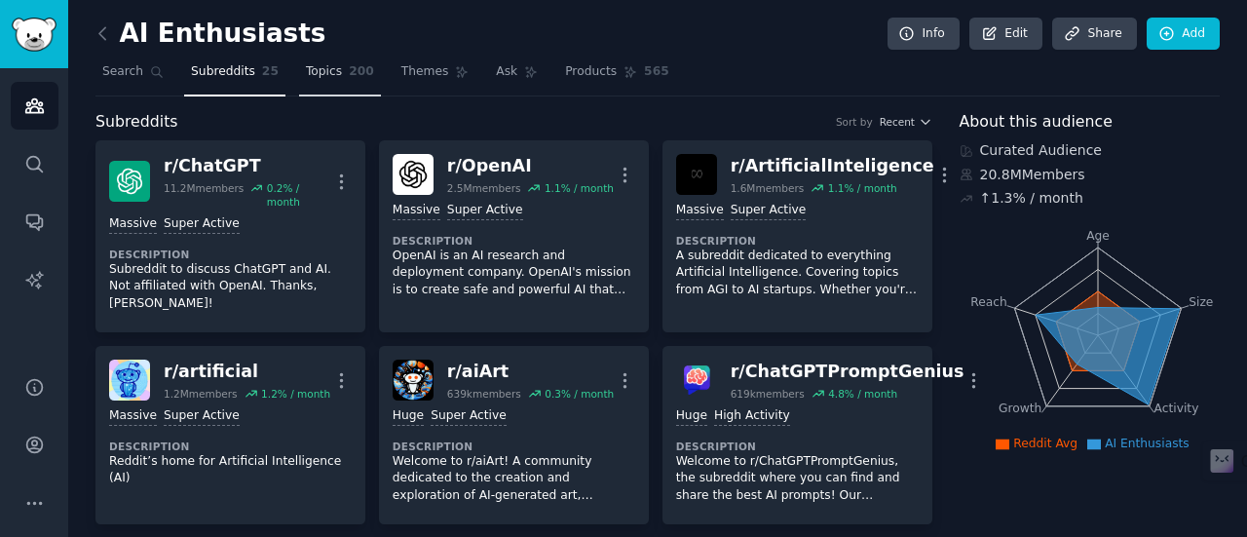
click at [349, 71] on span "200" at bounding box center [361, 72] width 25 height 18
click at [191, 73] on span "Subreddits" at bounding box center [223, 72] width 64 height 18
click at [565, 66] on span "Products" at bounding box center [591, 72] width 52 height 18
click at [401, 69] on span "Themes" at bounding box center [425, 72] width 48 height 18
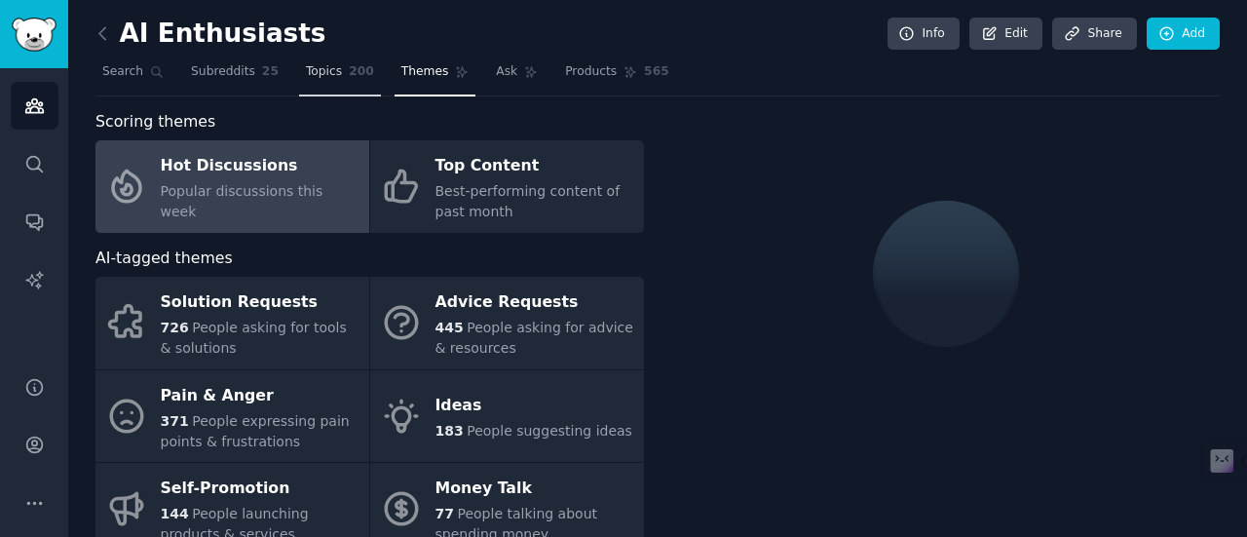
click at [349, 63] on span "200" at bounding box center [361, 72] width 25 height 18
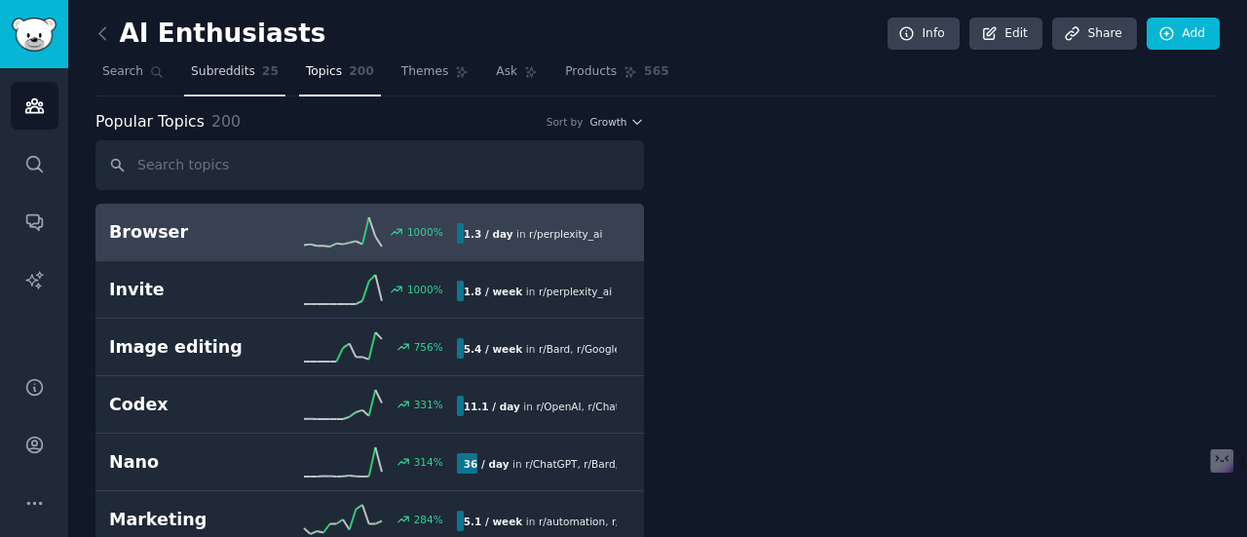
click at [191, 74] on span "Subreddits" at bounding box center [223, 72] width 64 height 18
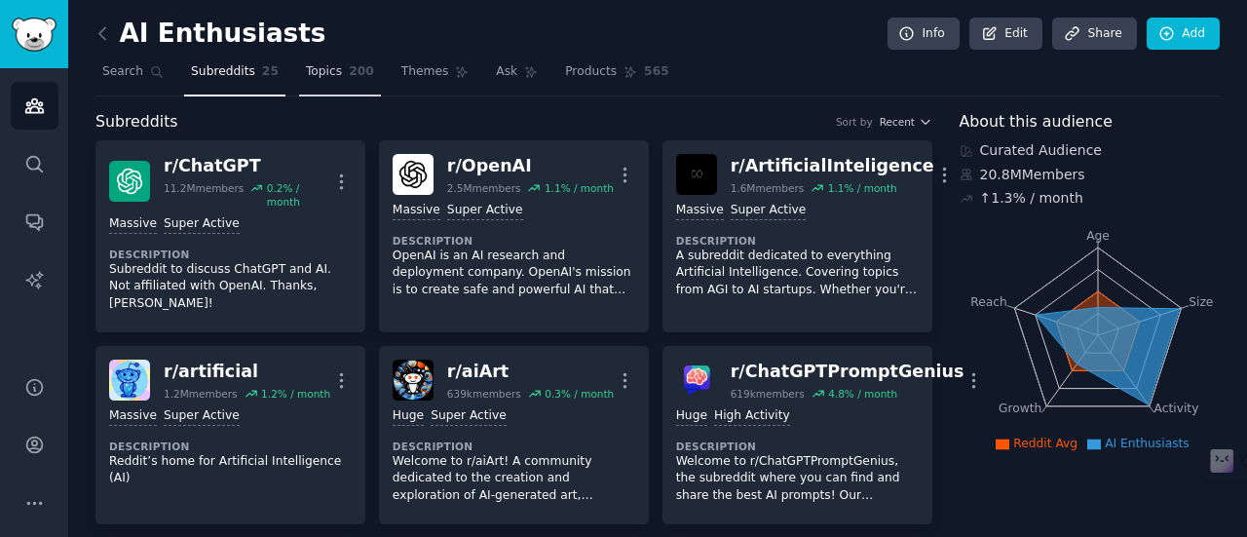
click at [306, 78] on span "Topics" at bounding box center [324, 72] width 36 height 18
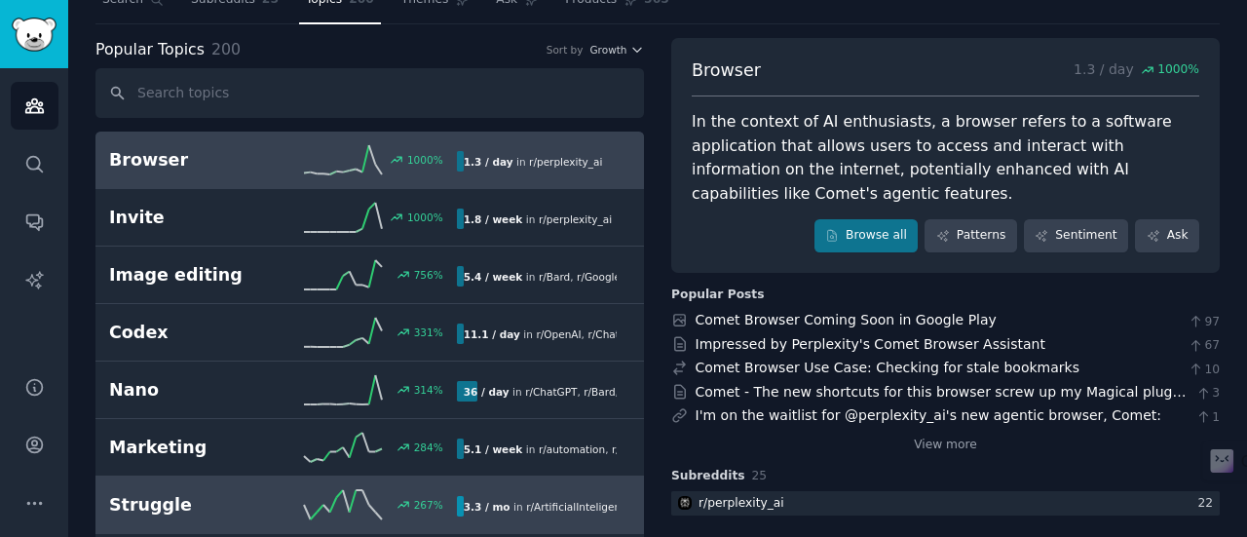
scroll to position [71, 0]
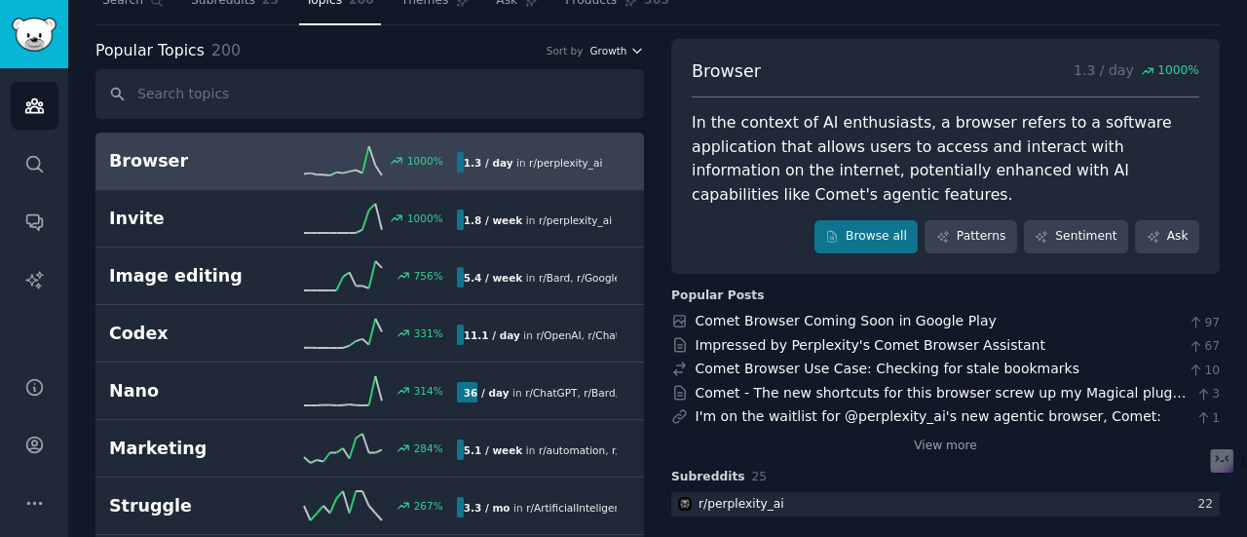
click at [589, 47] on span "Growth" at bounding box center [607, 51] width 37 height 14
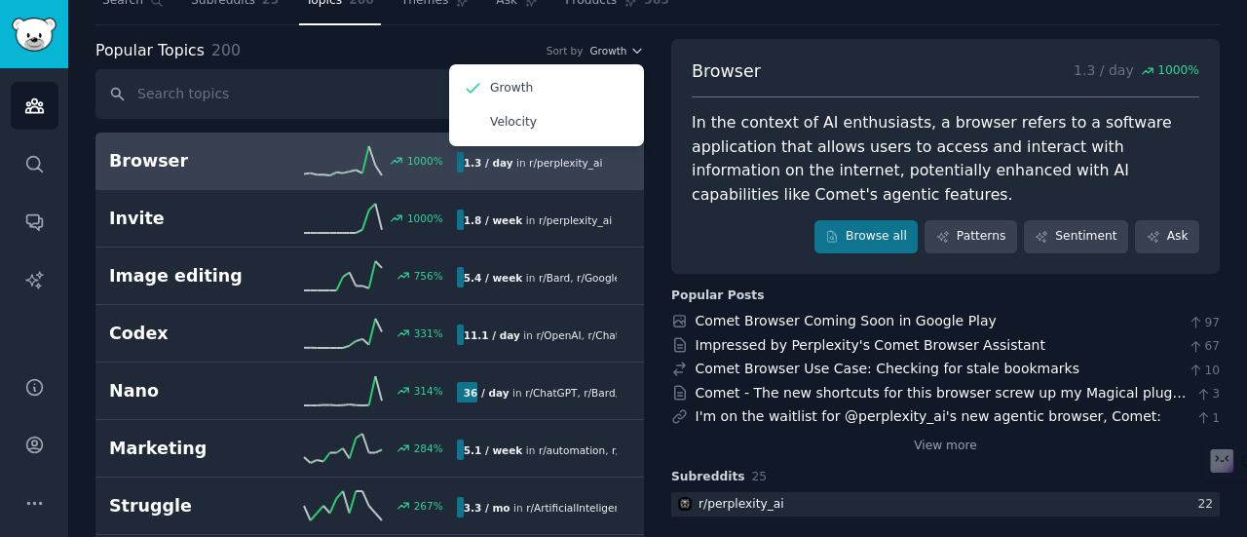
click at [450, 39] on div "Popular Topics 200 Sort by Growth Growth Velocity" at bounding box center [369, 51] width 548 height 24
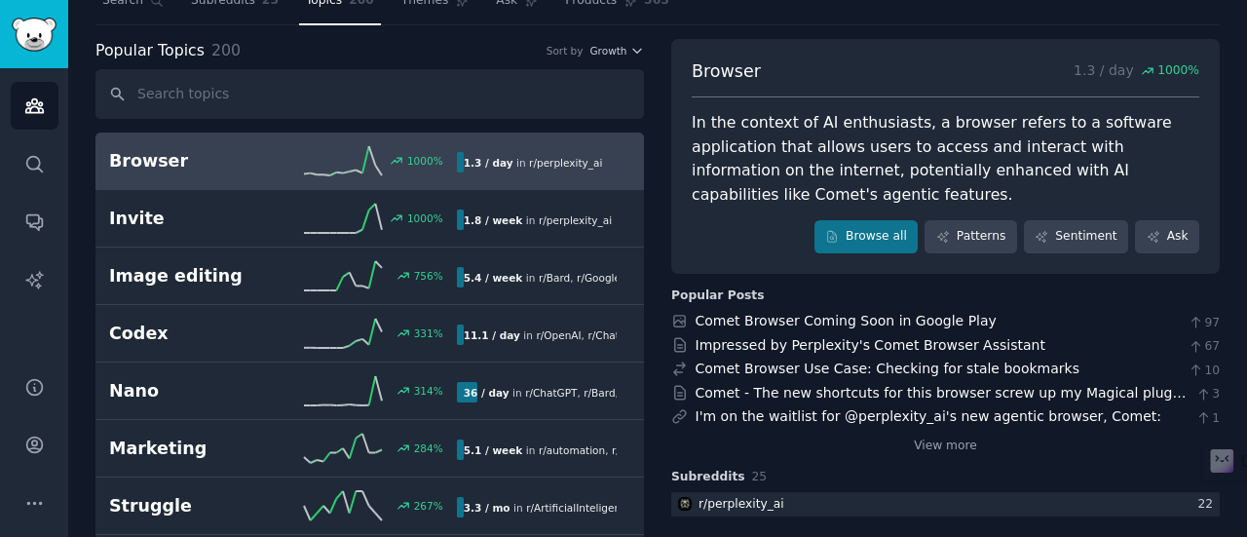
scroll to position [0, 0]
